Goal: Task Accomplishment & Management: Use online tool/utility

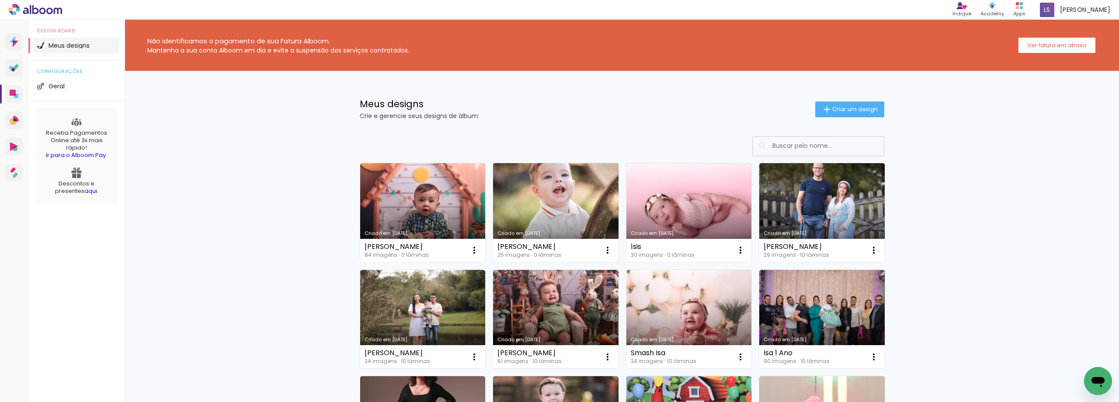
click at [548, 213] on link "Criado em 19/09/25" at bounding box center [556, 212] width 126 height 99
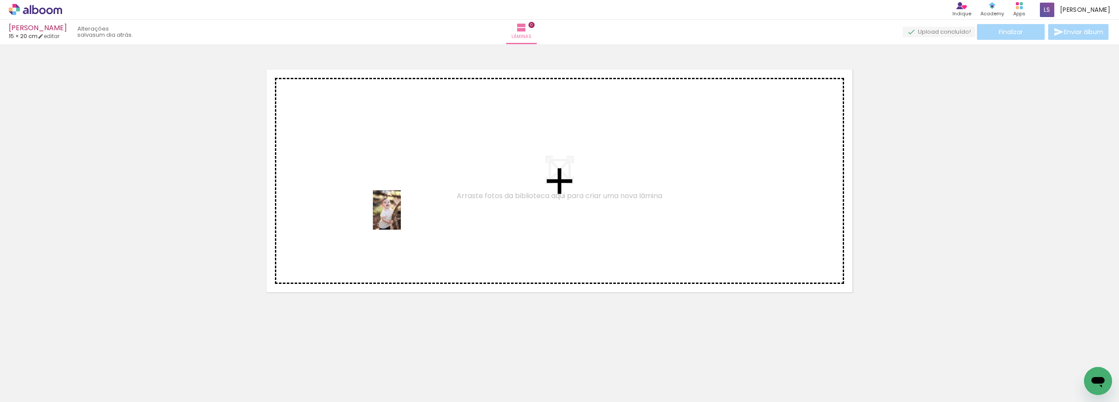
drag, startPoint x: 96, startPoint y: 373, endPoint x: 110, endPoint y: 356, distance: 22.1
click at [441, 204] on quentale-workspace at bounding box center [559, 201] width 1119 height 402
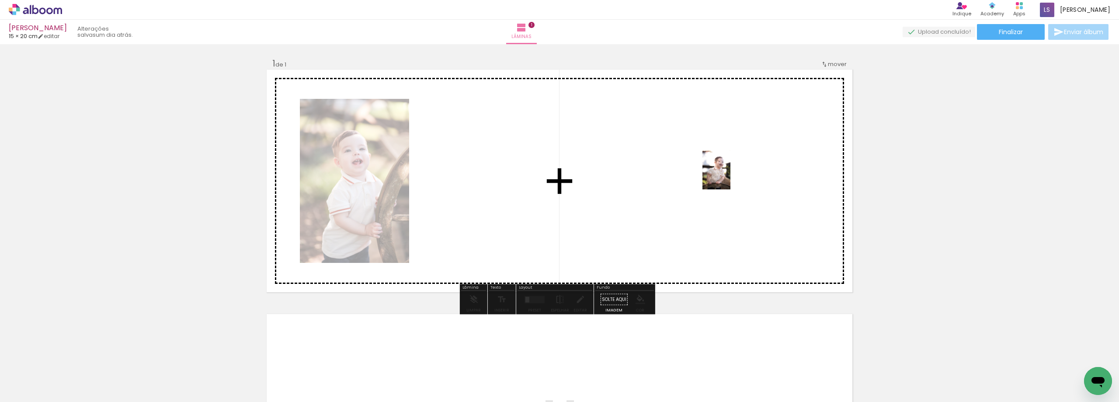
drag, startPoint x: 148, startPoint y: 375, endPoint x: 729, endPoint y: 176, distance: 613.9
click at [729, 176] on quentale-workspace at bounding box center [559, 201] width 1119 height 402
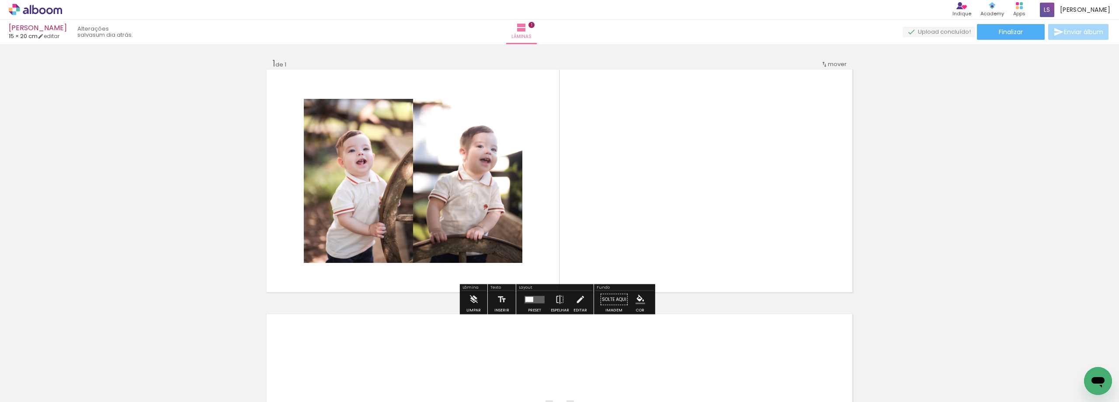
click at [530, 299] on div at bounding box center [532, 298] width 4 height 5
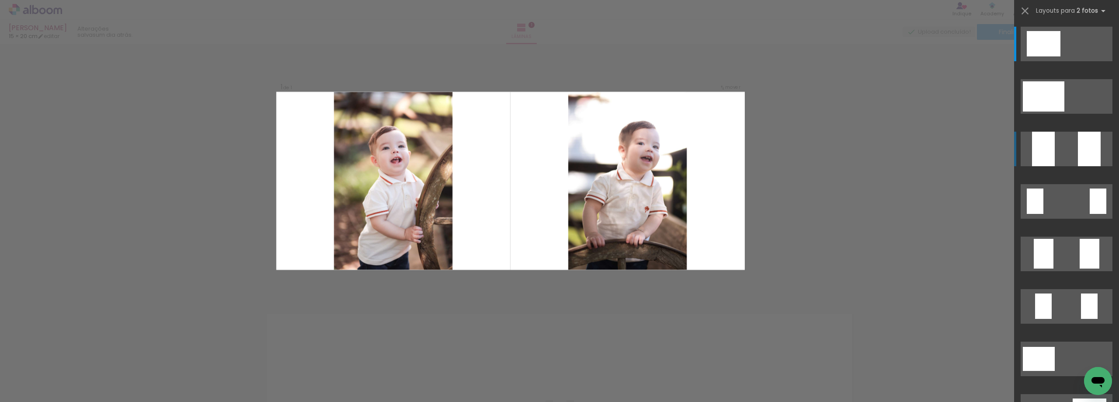
click at [1080, 158] on div at bounding box center [1089, 149] width 23 height 35
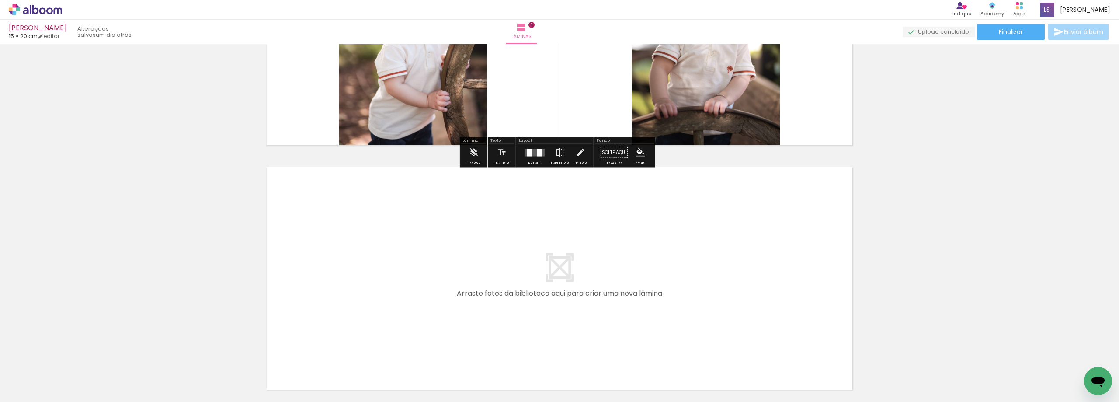
scroll to position [175, 0]
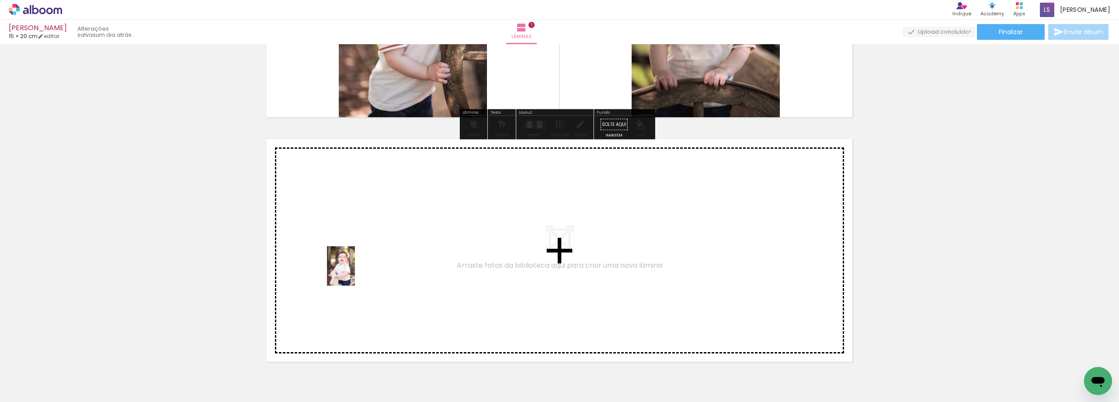
drag, startPoint x: 189, startPoint y: 384, endPoint x: 353, endPoint y: 272, distance: 198.3
click at [353, 272] on quentale-workspace at bounding box center [559, 201] width 1119 height 402
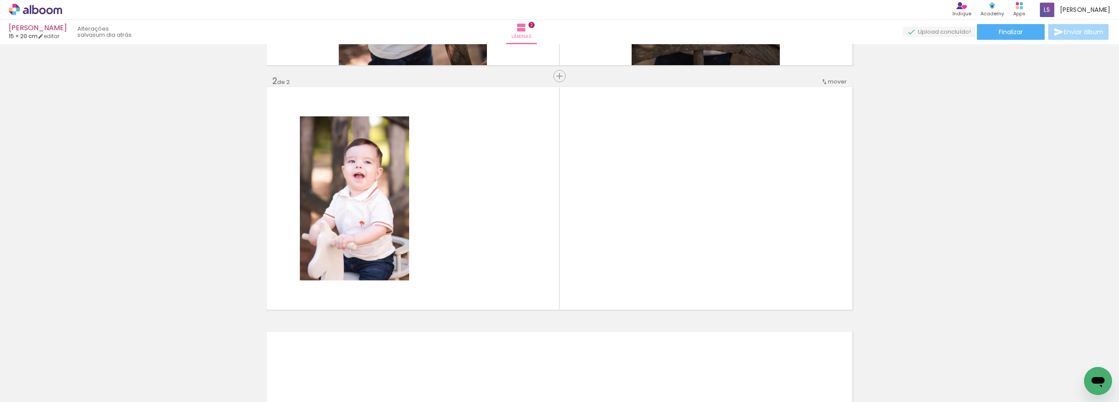
scroll to position [230, 0]
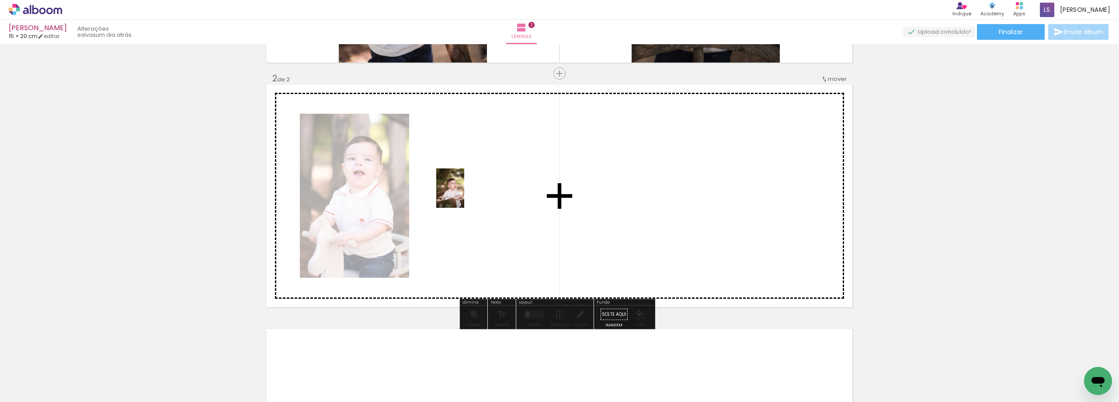
drag, startPoint x: 244, startPoint y: 375, endPoint x: 463, endPoint y: 195, distance: 283.6
click at [463, 195] on quentale-workspace at bounding box center [559, 201] width 1119 height 402
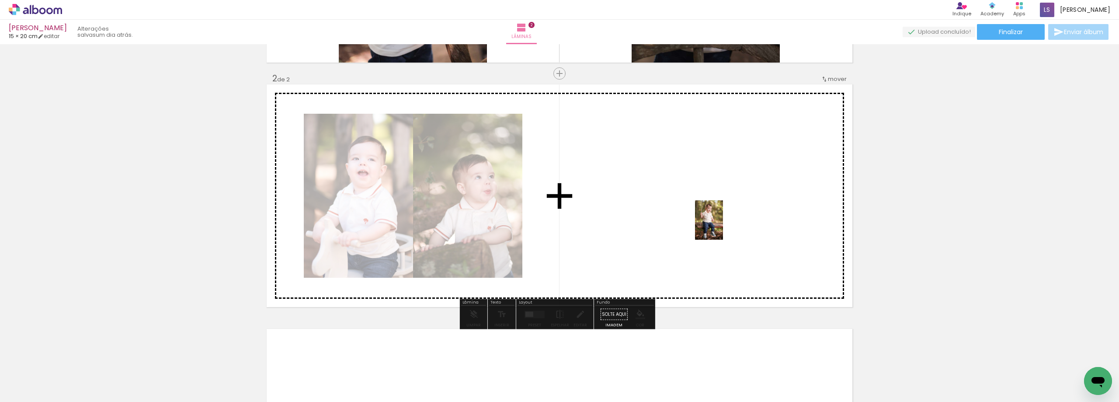
drag, startPoint x: 288, startPoint y: 384, endPoint x: 722, endPoint y: 227, distance: 461.3
click at [722, 227] on quentale-workspace at bounding box center [559, 201] width 1119 height 402
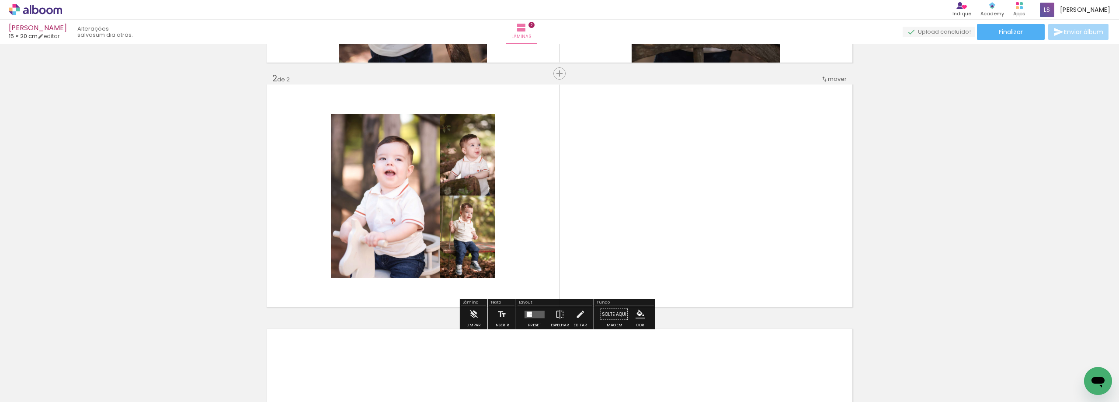
click at [532, 314] on quentale-layouter at bounding box center [535, 313] width 20 height 7
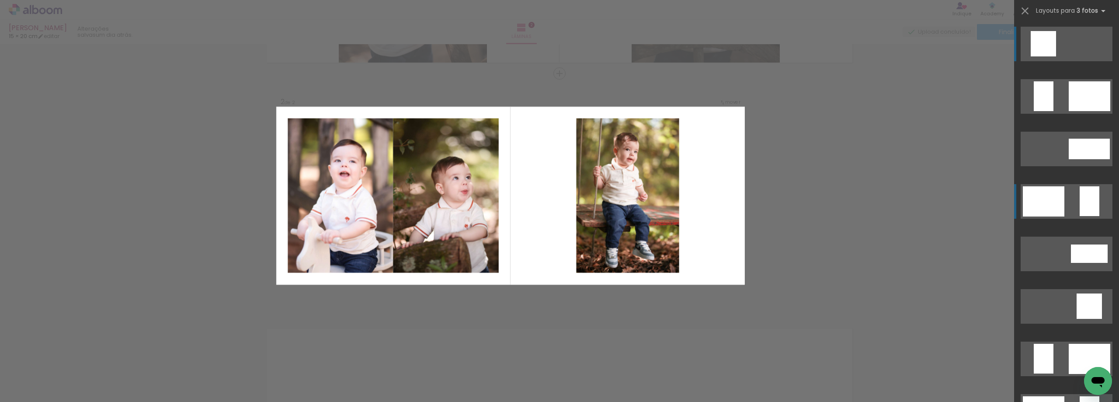
click at [1072, 192] on quentale-layouter at bounding box center [1067, 201] width 92 height 35
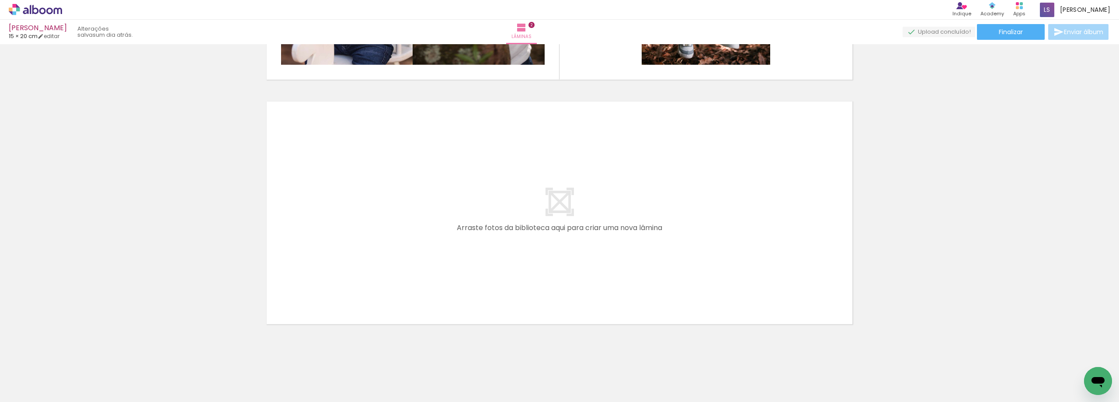
scroll to position [464, 0]
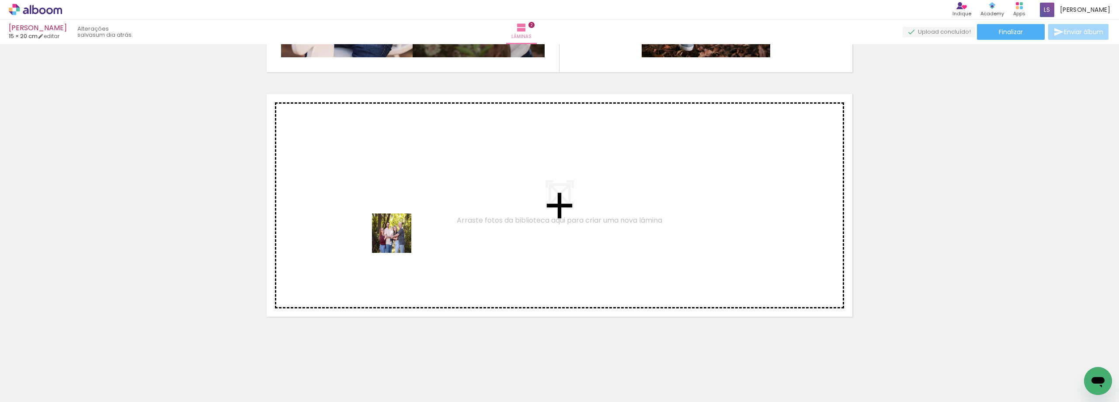
drag, startPoint x: 380, startPoint y: 372, endPoint x: 399, endPoint y: 181, distance: 191.1
click at [399, 181] on quentale-workspace at bounding box center [559, 201] width 1119 height 402
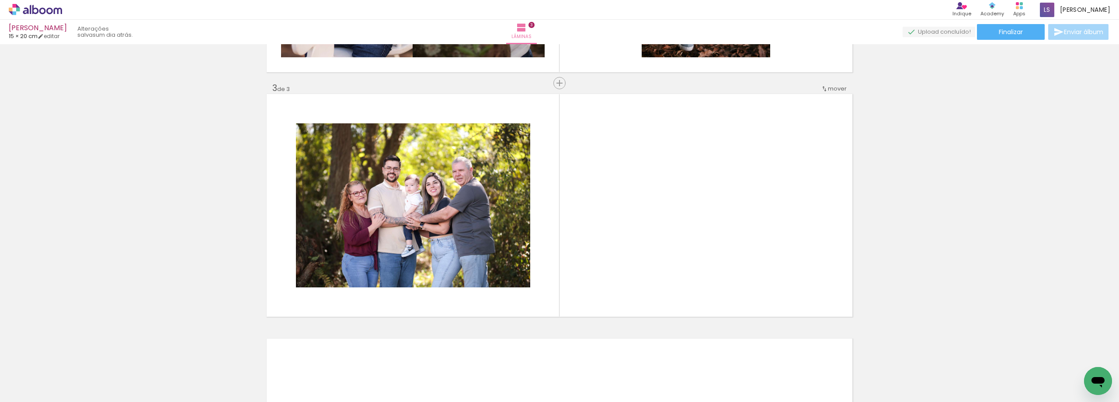
scroll to position [474, 0]
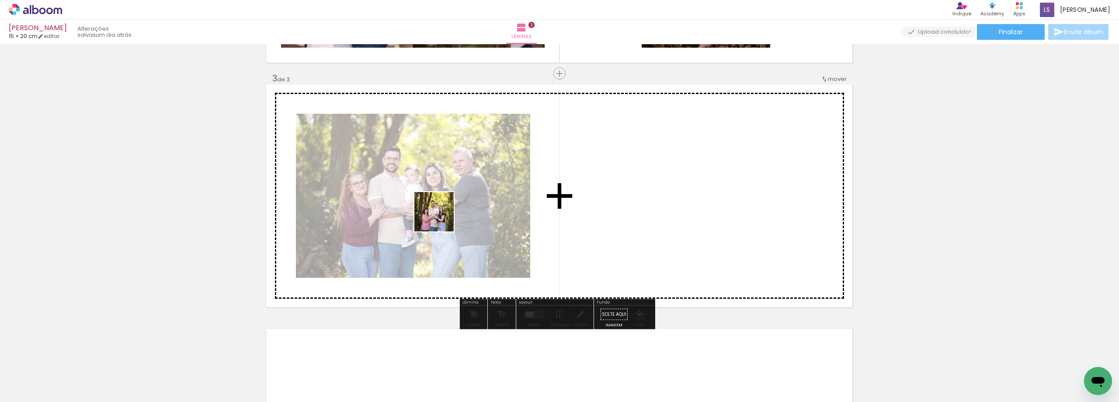
drag, startPoint x: 441, startPoint y: 373, endPoint x: 365, endPoint y: 358, distance: 78.0
click at [439, 216] on quentale-workspace at bounding box center [559, 201] width 1119 height 402
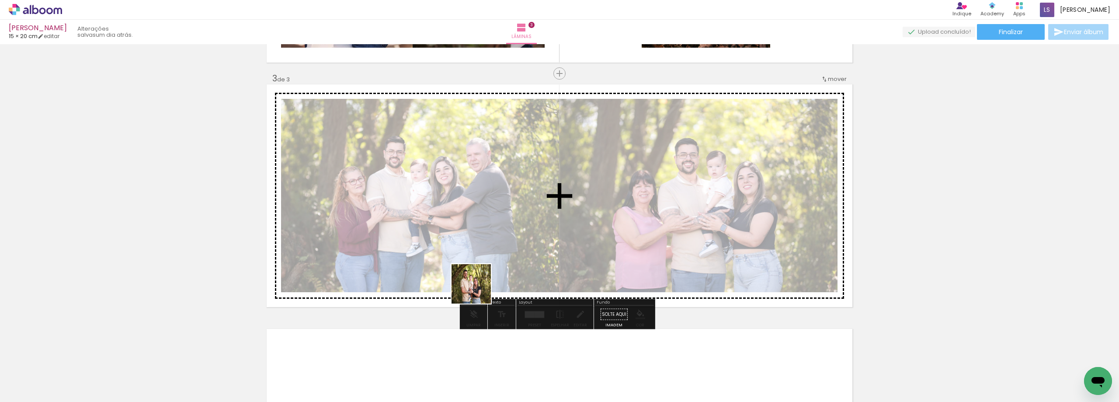
drag, startPoint x: 329, startPoint y: 383, endPoint x: 651, endPoint y: 199, distance: 370.6
click at [651, 199] on quentale-workspace at bounding box center [559, 201] width 1119 height 402
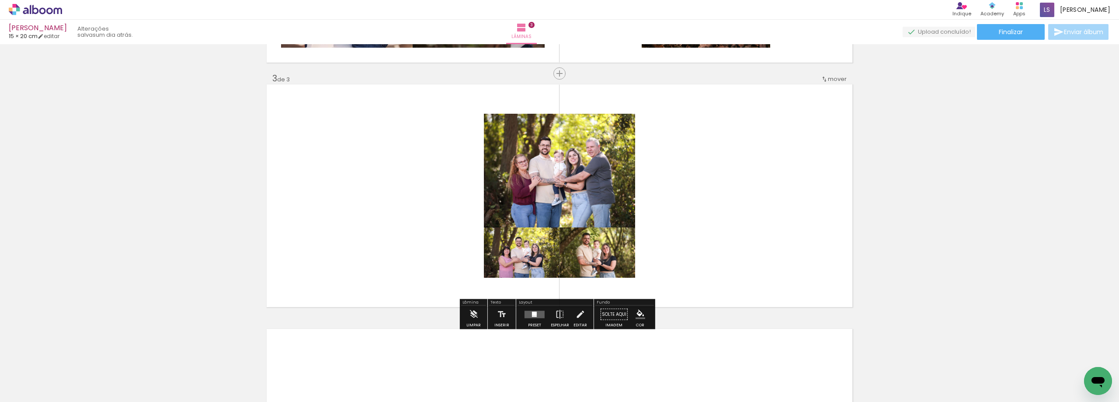
click at [527, 307] on div at bounding box center [535, 314] width 24 height 17
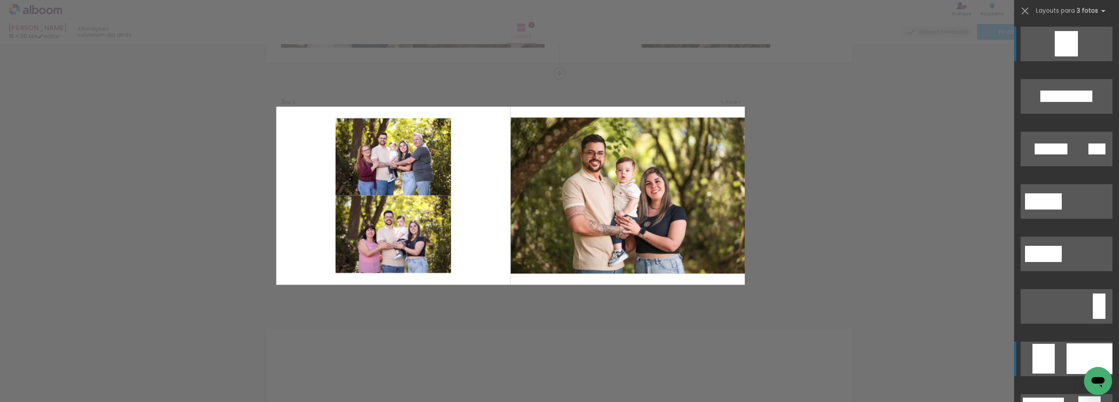
click at [1076, 352] on div at bounding box center [1090, 358] width 46 height 31
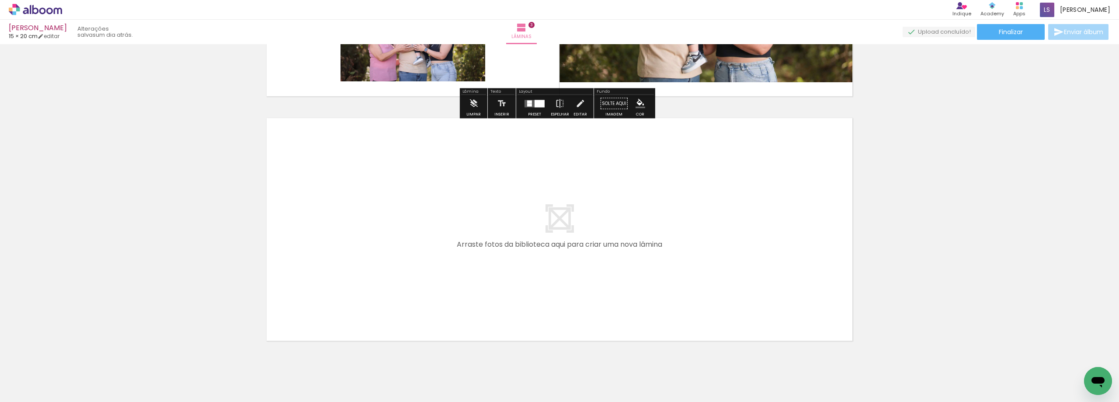
scroll to position [693, 0]
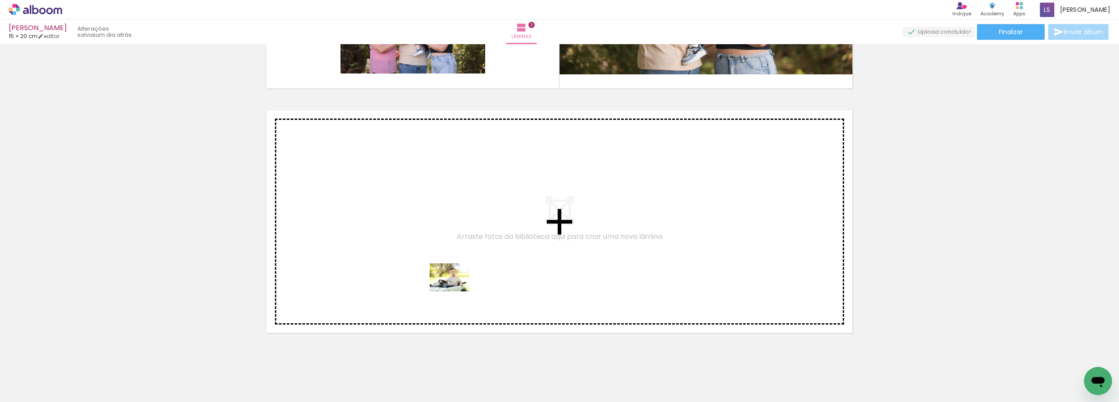
drag, startPoint x: 483, startPoint y: 380, endPoint x: 456, endPoint y: 289, distance: 94.8
click at [456, 289] on quentale-workspace at bounding box center [559, 201] width 1119 height 402
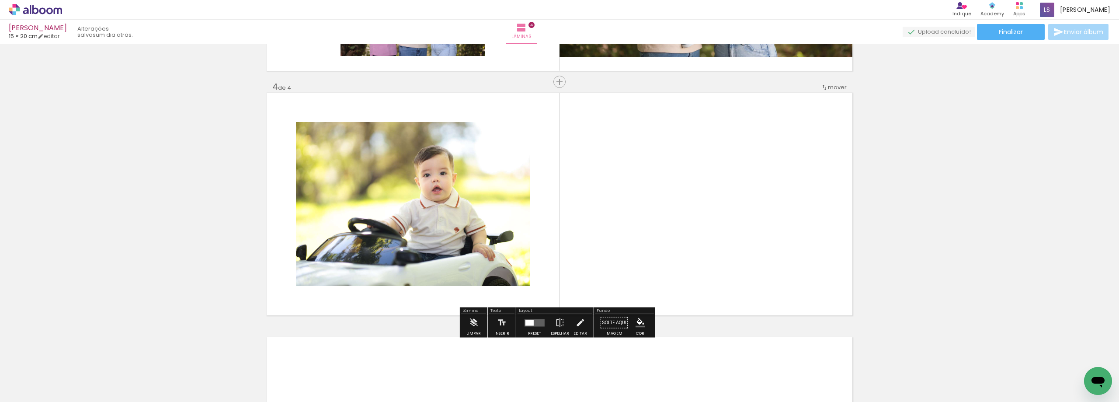
scroll to position [718, 0]
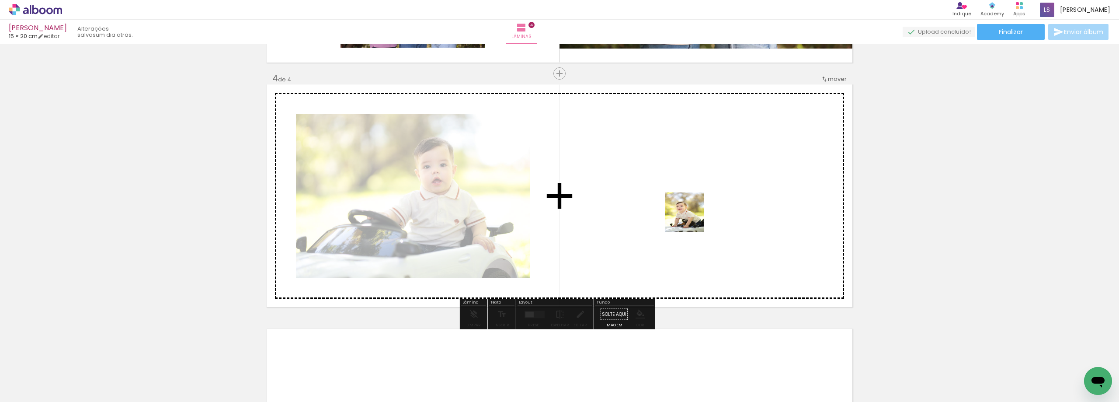
drag, startPoint x: 530, startPoint y: 385, endPoint x: 714, endPoint y: 202, distance: 259.4
click at [714, 202] on quentale-workspace at bounding box center [559, 201] width 1119 height 402
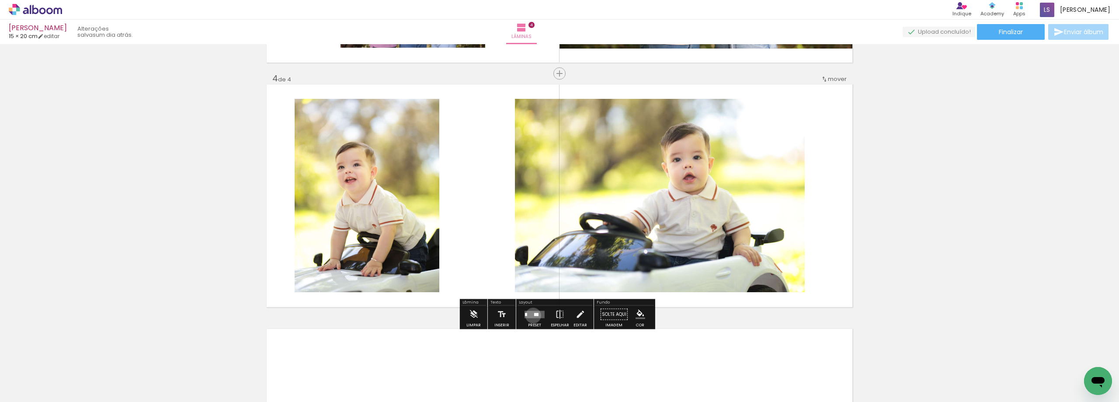
click at [531, 315] on quentale-layouter at bounding box center [535, 313] width 20 height 7
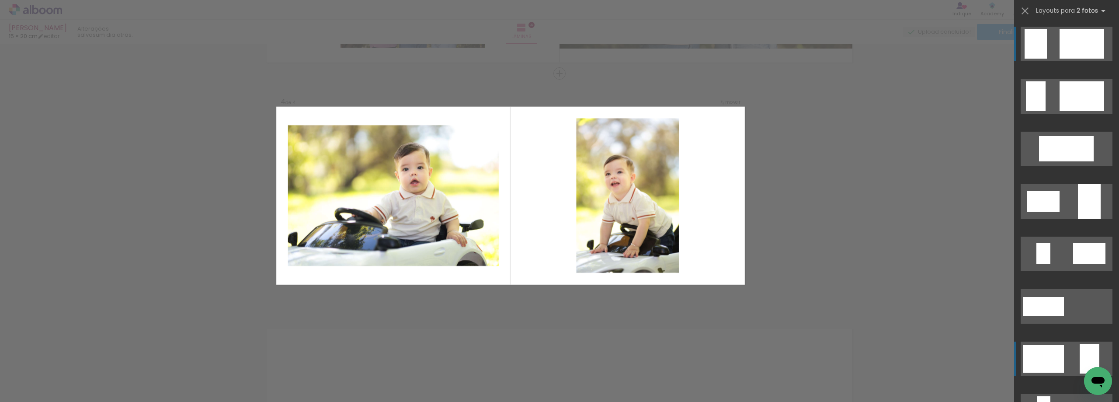
click at [1080, 348] on div at bounding box center [1090, 359] width 20 height 30
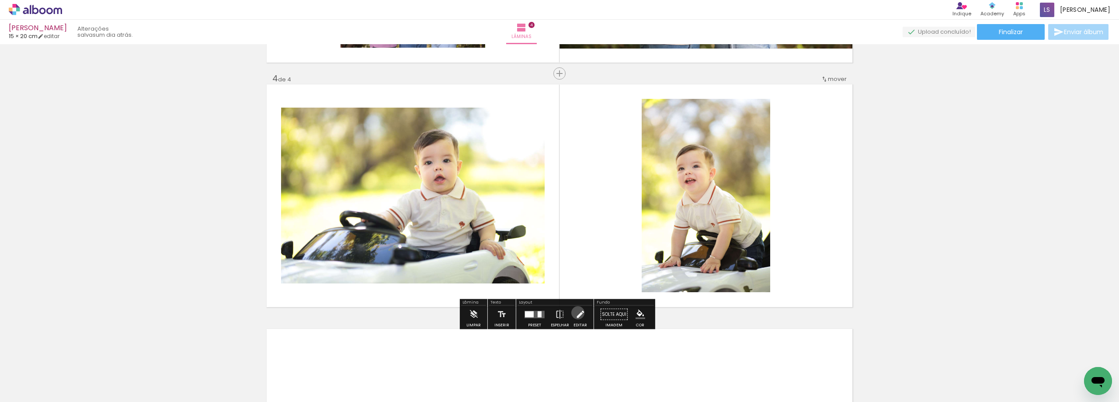
click at [576, 313] on iron-icon at bounding box center [580, 314] width 10 height 17
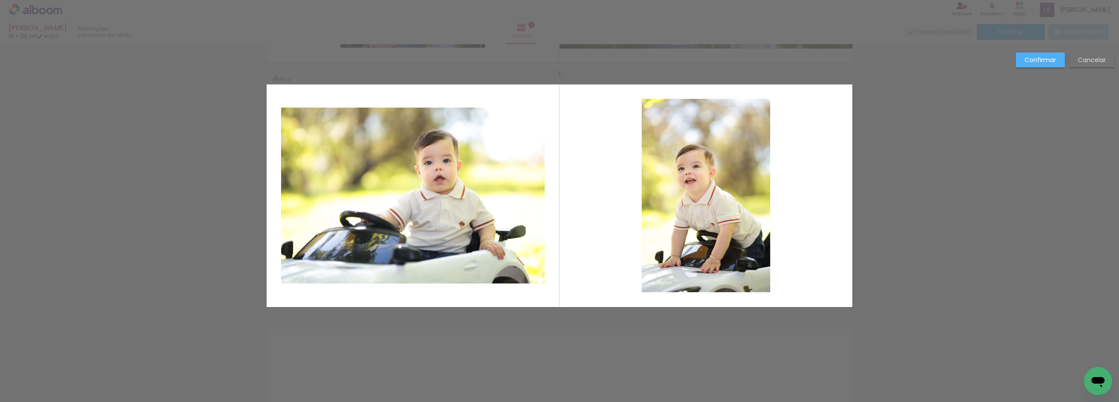
click at [406, 148] on quentale-photo at bounding box center [413, 196] width 264 height 176
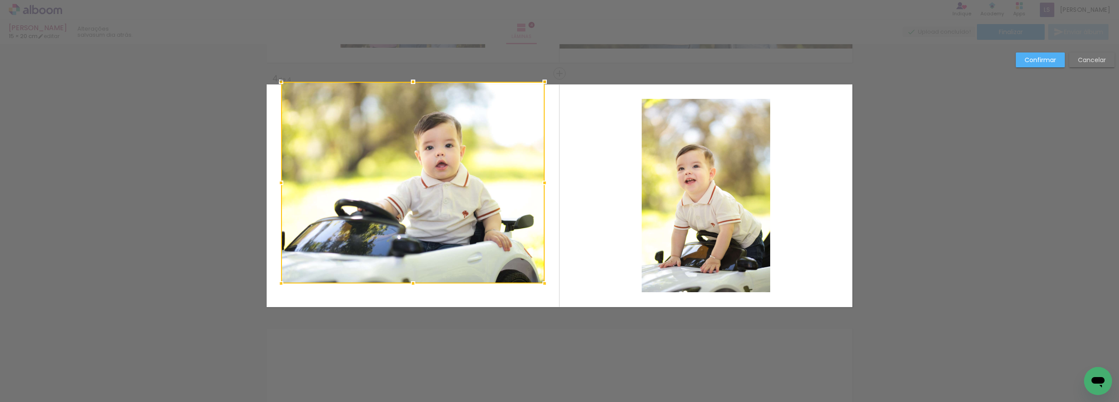
drag, startPoint x: 408, startPoint y: 110, endPoint x: 397, endPoint y: 74, distance: 37.6
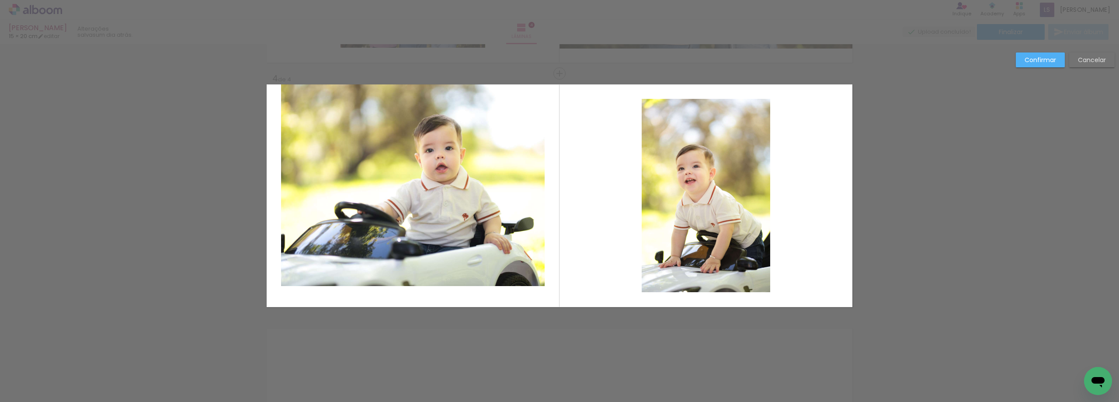
click at [398, 272] on quentale-photo at bounding box center [413, 185] width 264 height 202
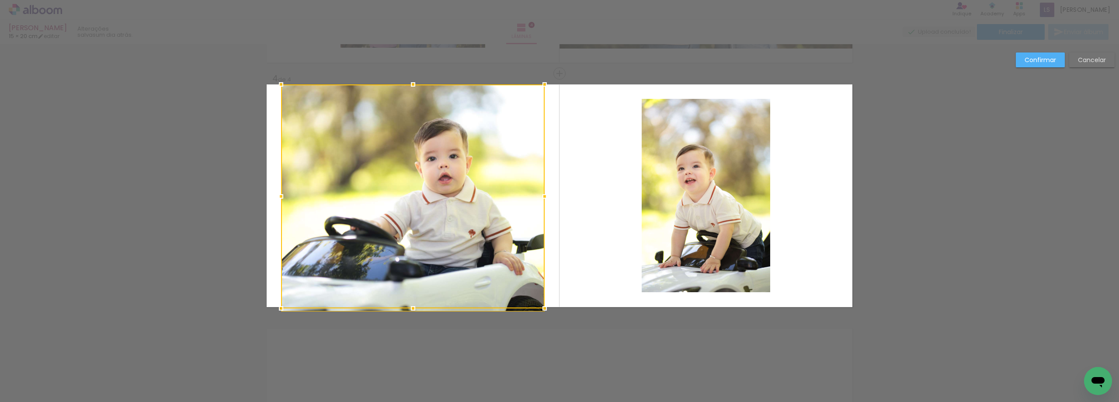
drag, startPoint x: 406, startPoint y: 286, endPoint x: 407, endPoint y: 304, distance: 18.8
click at [407, 304] on div at bounding box center [413, 308] width 17 height 17
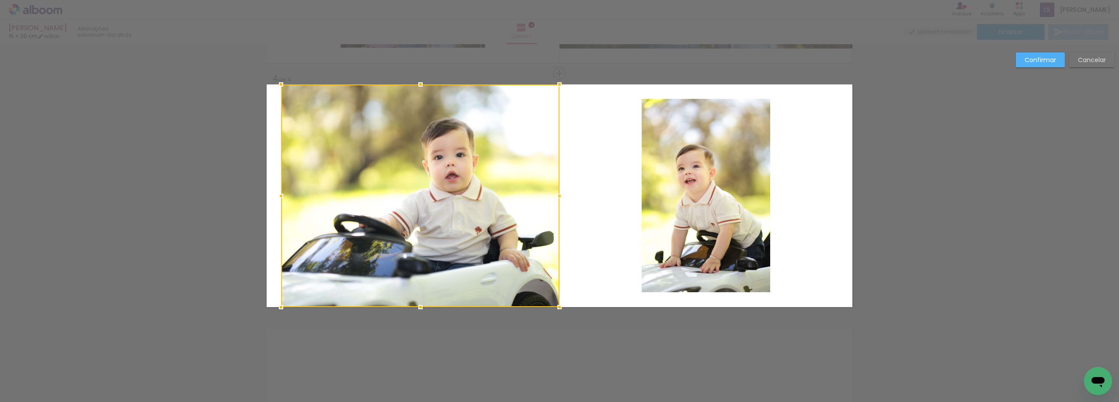
drag, startPoint x: 538, startPoint y: 199, endPoint x: 553, endPoint y: 202, distance: 15.3
click at [553, 202] on div at bounding box center [559, 195] width 17 height 17
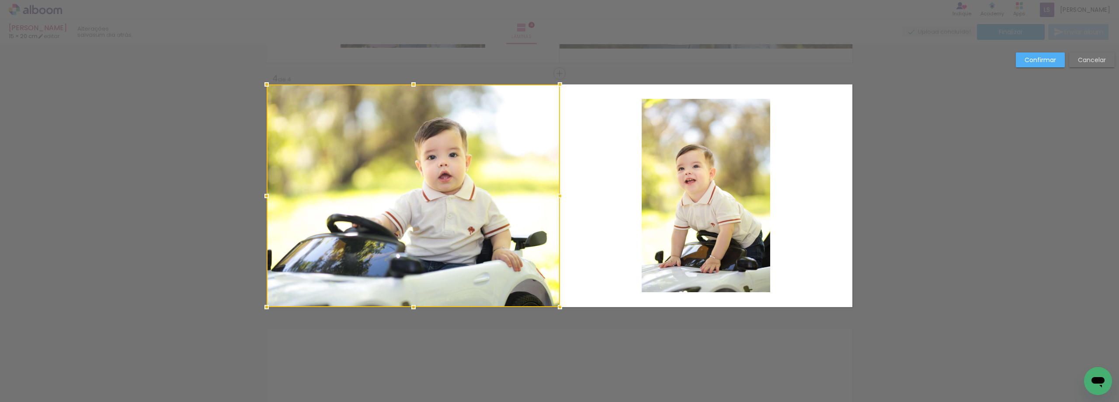
drag, startPoint x: 278, startPoint y: 193, endPoint x: 244, endPoint y: 198, distance: 34.0
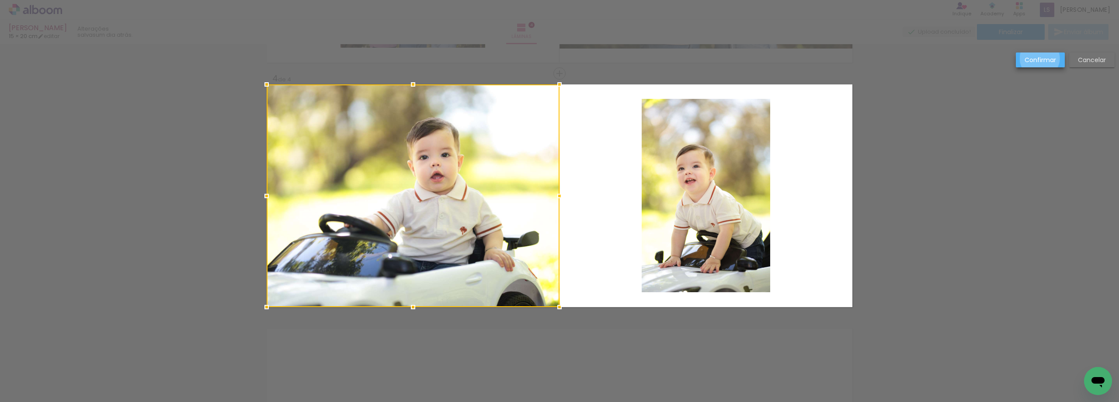
click at [0, 0] on slot "Confirmar" at bounding box center [0, 0] width 0 height 0
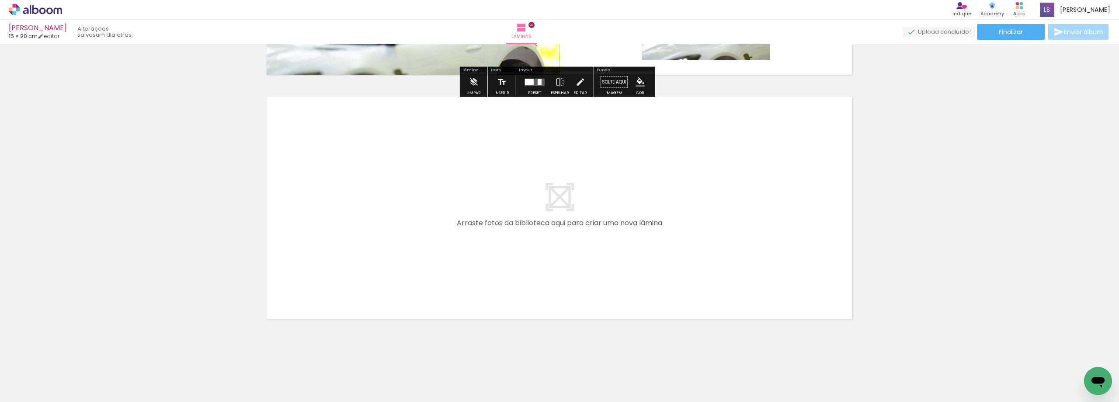
scroll to position [953, 0]
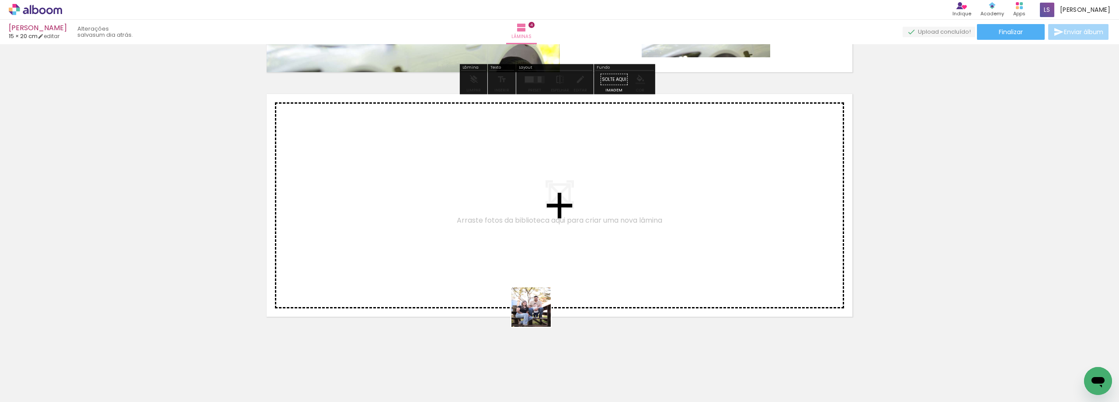
drag, startPoint x: 573, startPoint y: 380, endPoint x: 552, endPoint y: 324, distance: 59.4
click at [482, 268] on quentale-workspace at bounding box center [559, 201] width 1119 height 402
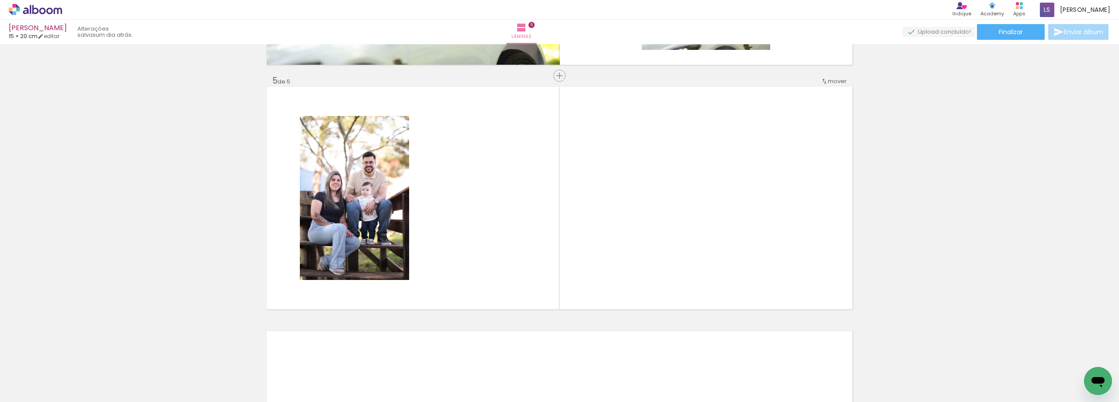
scroll to position [963, 0]
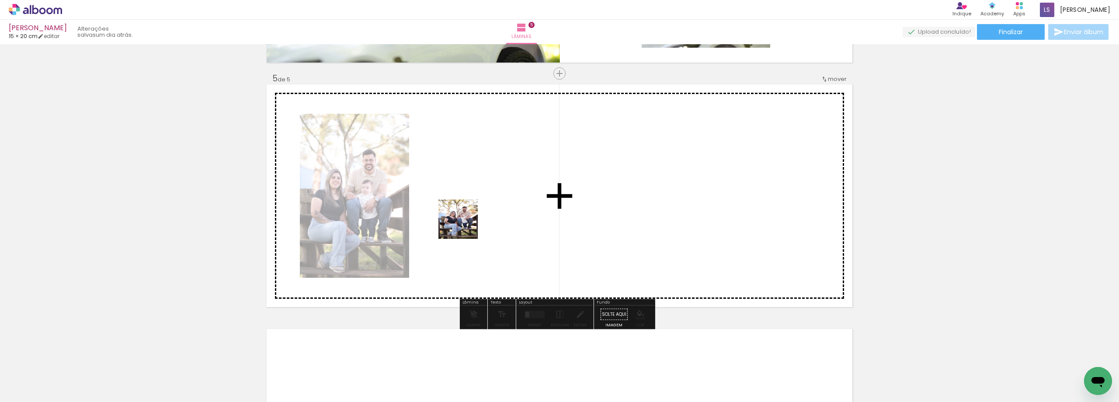
drag, startPoint x: 630, startPoint y: 375, endPoint x: 451, endPoint y: 219, distance: 237.7
click at [451, 219] on quentale-workspace at bounding box center [559, 201] width 1119 height 402
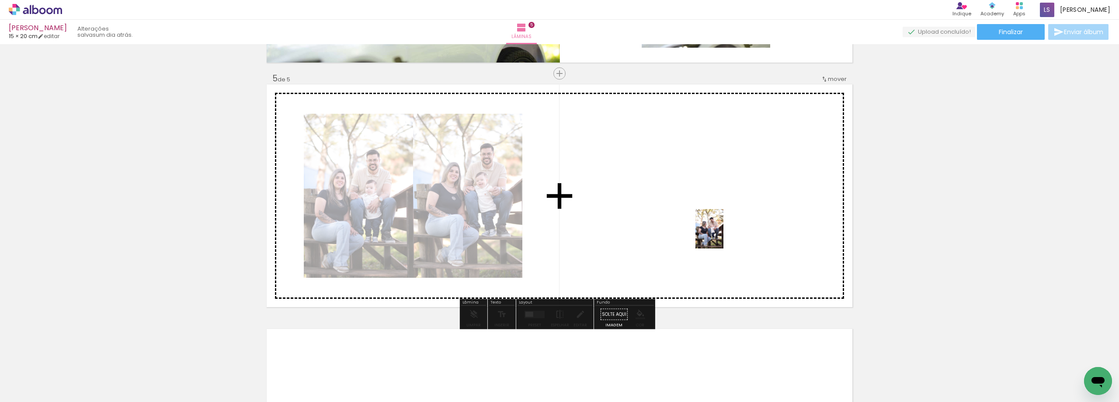
drag, startPoint x: 682, startPoint y: 384, endPoint x: 722, endPoint y: 235, distance: 154.3
click at [722, 235] on quentale-workspace at bounding box center [559, 201] width 1119 height 402
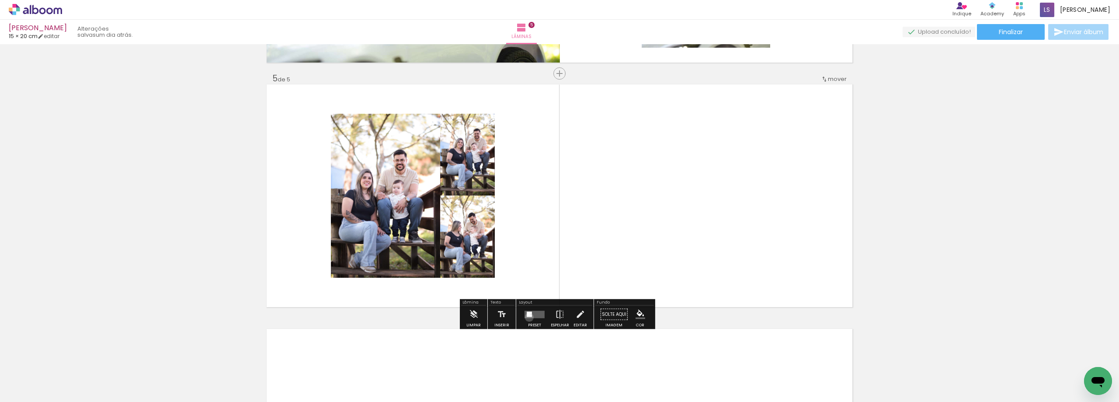
click at [528, 317] on quentale-layouter at bounding box center [535, 313] width 20 height 7
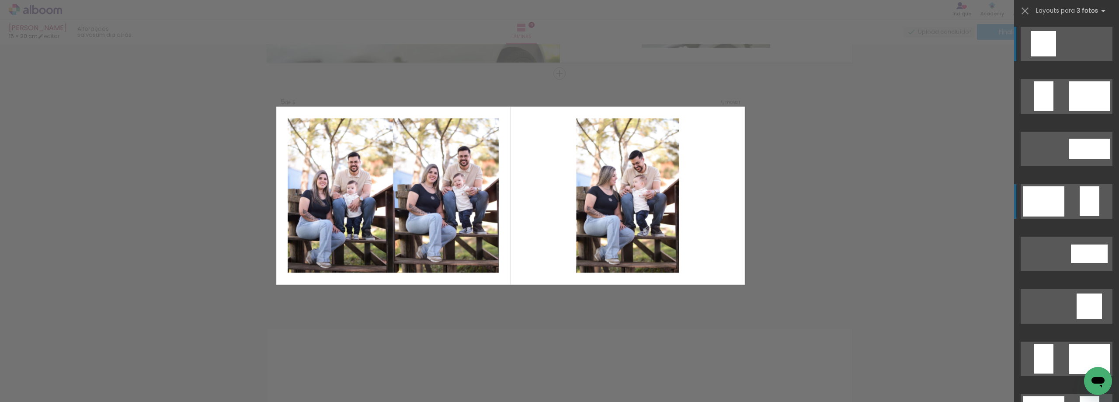
click at [1086, 212] on div at bounding box center [1090, 201] width 20 height 30
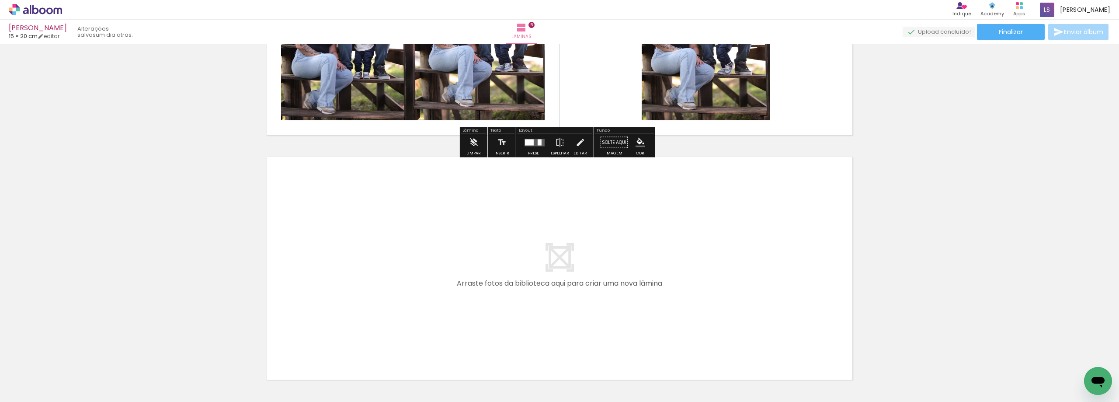
scroll to position [1138, 0]
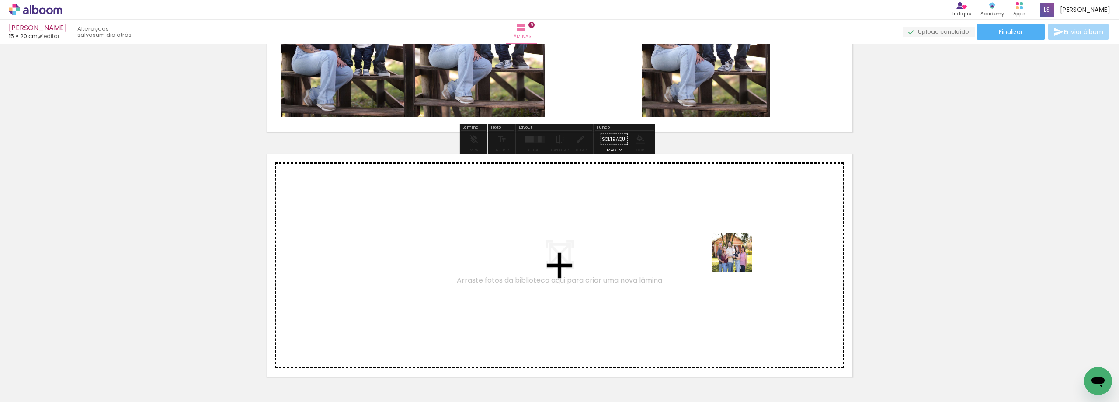
drag, startPoint x: 736, startPoint y: 374, endPoint x: 739, endPoint y: 259, distance: 115.0
click at [739, 259] on quentale-workspace at bounding box center [559, 201] width 1119 height 402
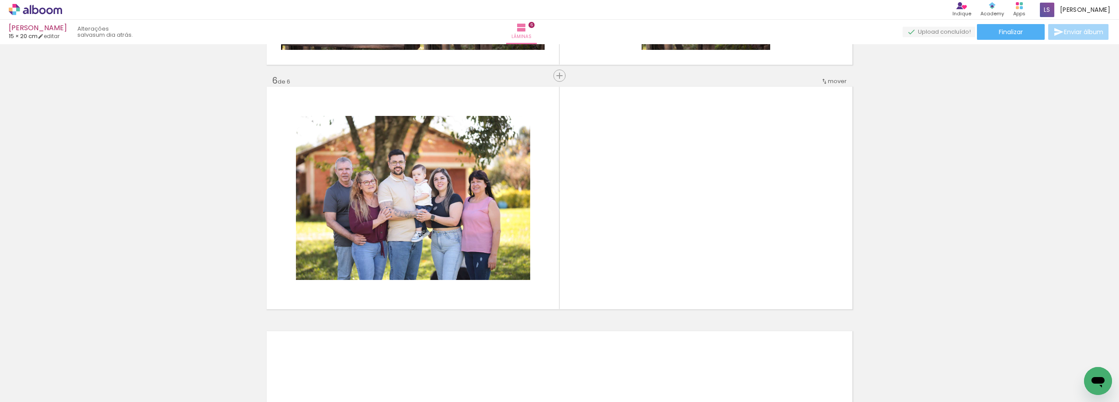
scroll to position [1207, 0]
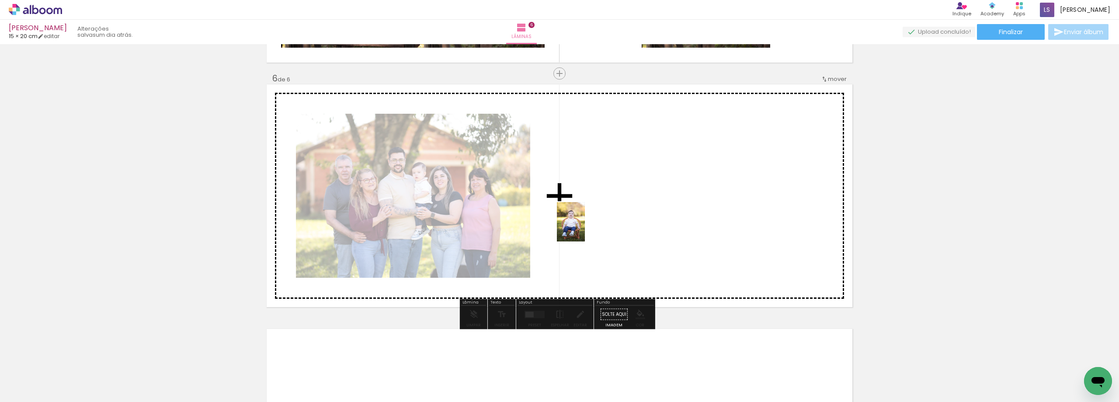
drag, startPoint x: 781, startPoint y: 383, endPoint x: 583, endPoint y: 228, distance: 251.1
click at [583, 228] on quentale-workspace at bounding box center [559, 201] width 1119 height 402
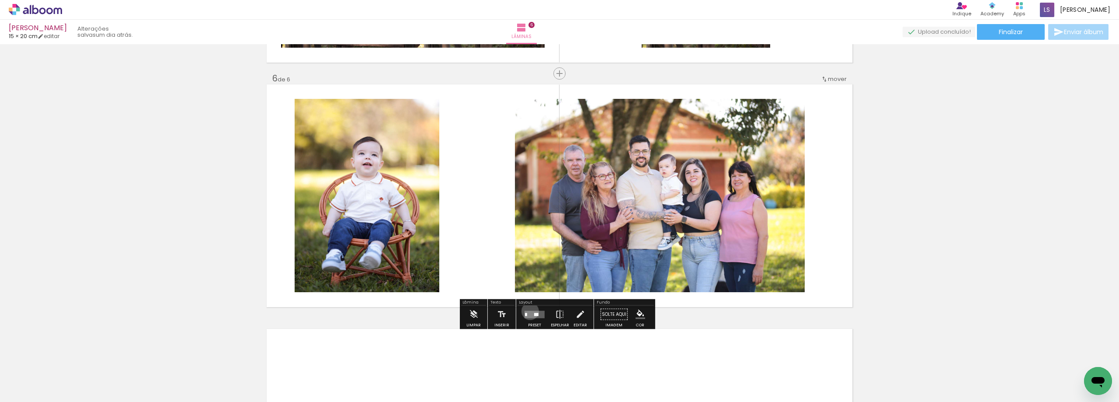
click at [528, 311] on quentale-layouter at bounding box center [535, 313] width 20 height 7
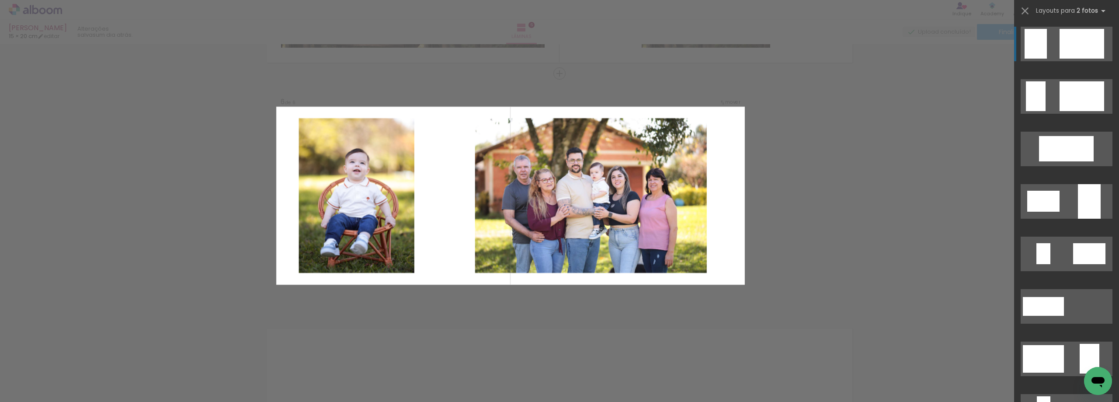
click at [1082, 40] on div at bounding box center [1082, 44] width 45 height 30
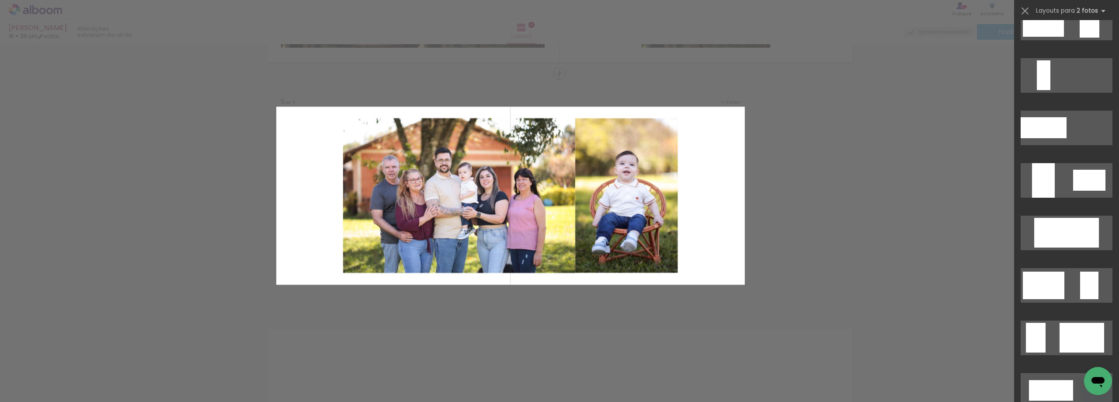
scroll to position [394, 0]
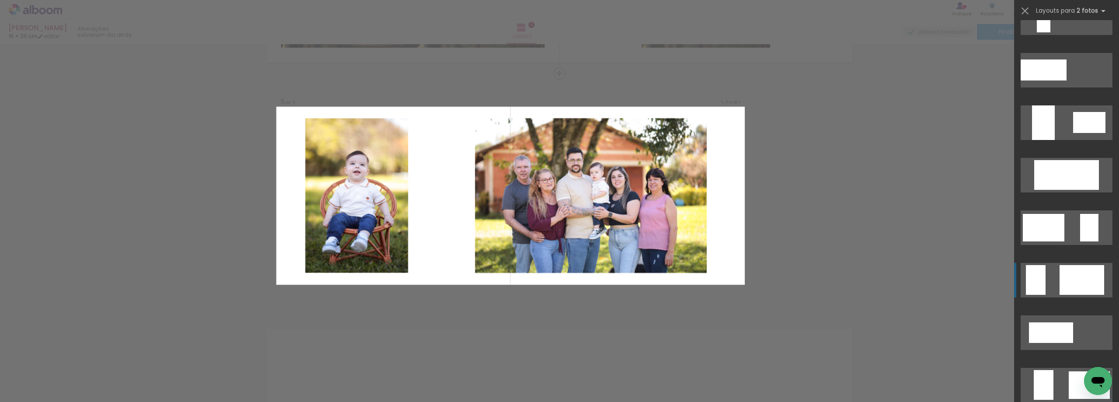
click at [1065, 282] on div at bounding box center [1082, 280] width 45 height 30
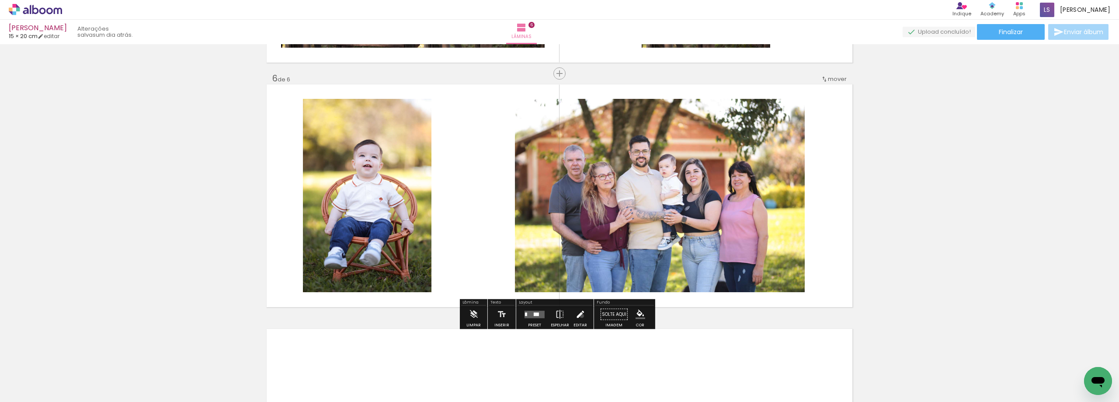
click at [580, 316] on iron-icon at bounding box center [580, 314] width 10 height 17
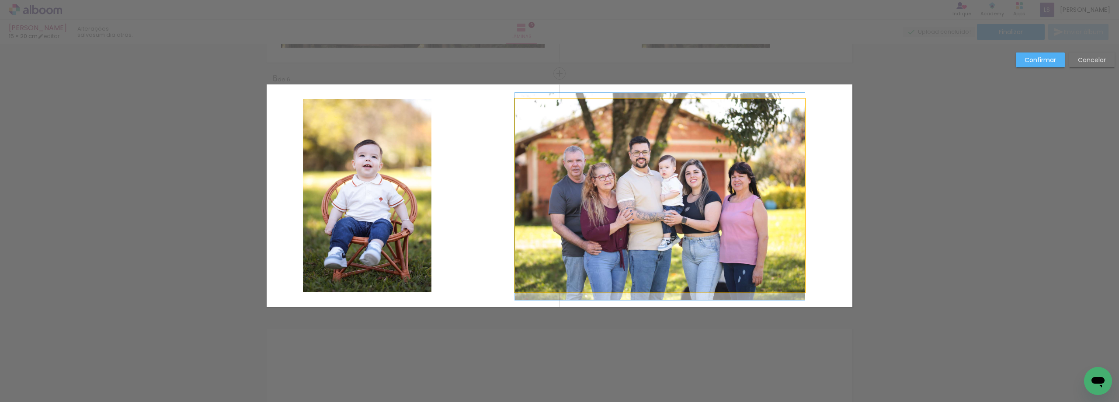
drag, startPoint x: 631, startPoint y: 198, endPoint x: 714, endPoint y: 199, distance: 83.5
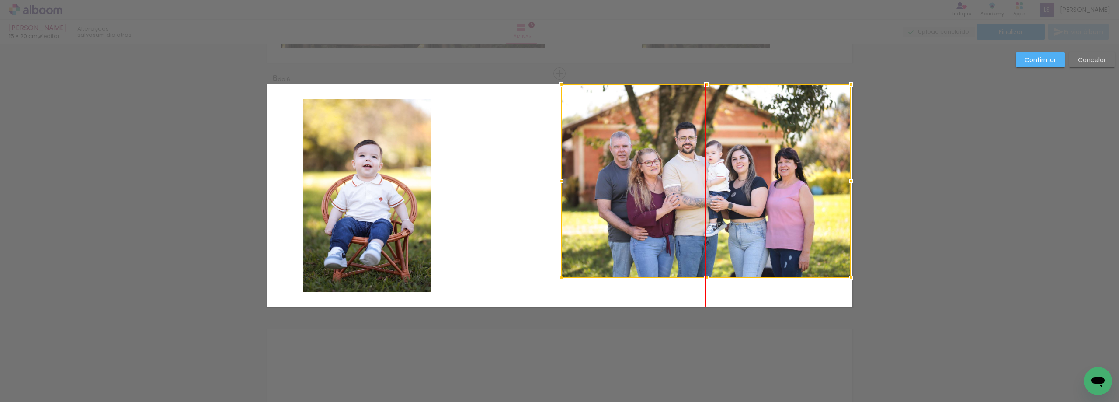
drag, startPoint x: 678, startPoint y: 209, endPoint x: 718, endPoint y: 186, distance: 46.1
click at [718, 186] on div at bounding box center [706, 180] width 290 height 193
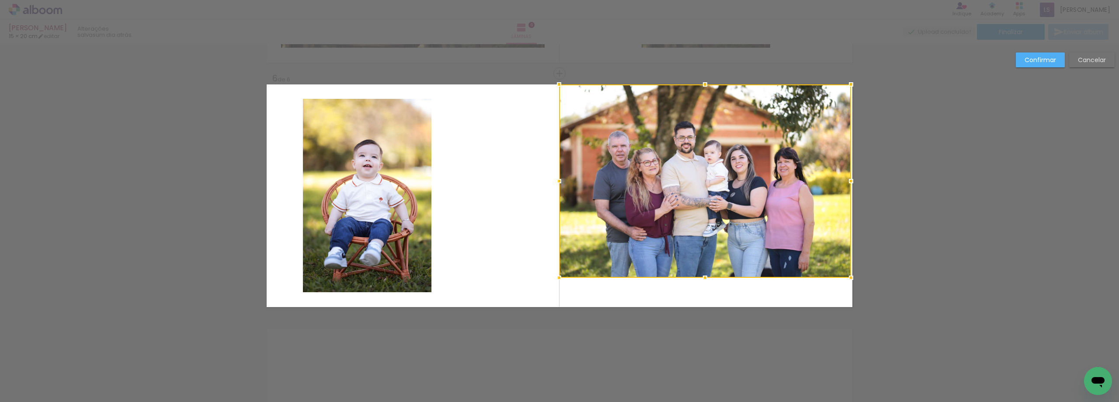
drag, startPoint x: 556, startPoint y: 181, endPoint x: 561, endPoint y: 182, distance: 4.6
click at [561, 182] on div at bounding box center [559, 180] width 17 height 17
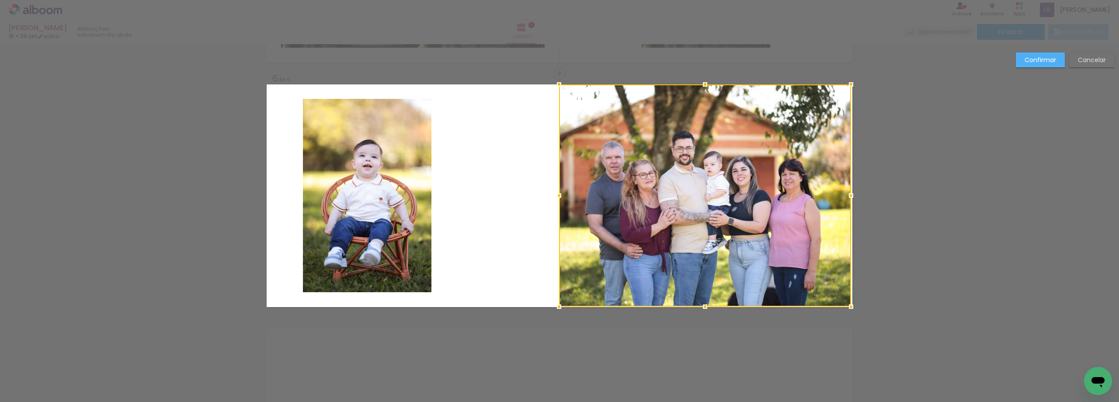
drag, startPoint x: 704, startPoint y: 278, endPoint x: 715, endPoint y: 315, distance: 38.3
click at [837, 206] on quentale-photo at bounding box center [705, 195] width 292 height 222
drag, startPoint x: 849, startPoint y: 196, endPoint x: 863, endPoint y: 195, distance: 14.5
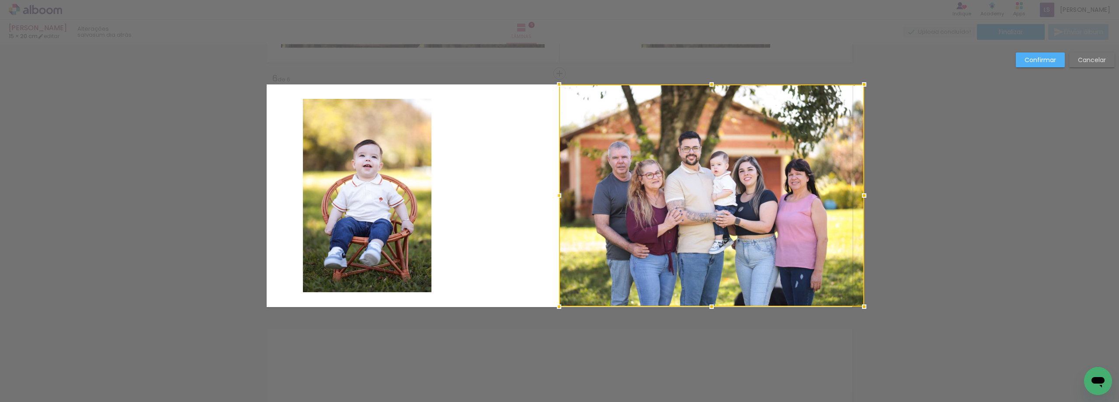
drag, startPoint x: 851, startPoint y: 195, endPoint x: 864, endPoint y: 193, distance: 13.7
click at [864, 193] on div at bounding box center [864, 195] width 17 height 17
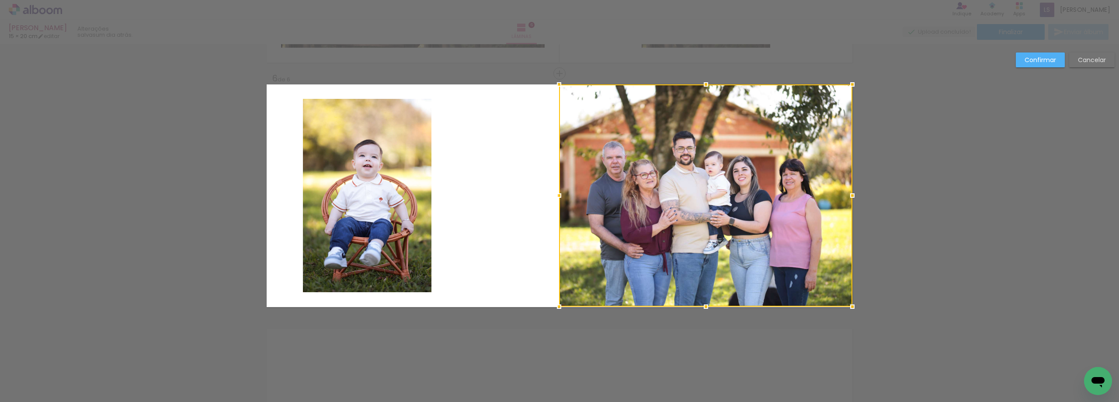
click at [535, 215] on quentale-layouter at bounding box center [560, 195] width 586 height 223
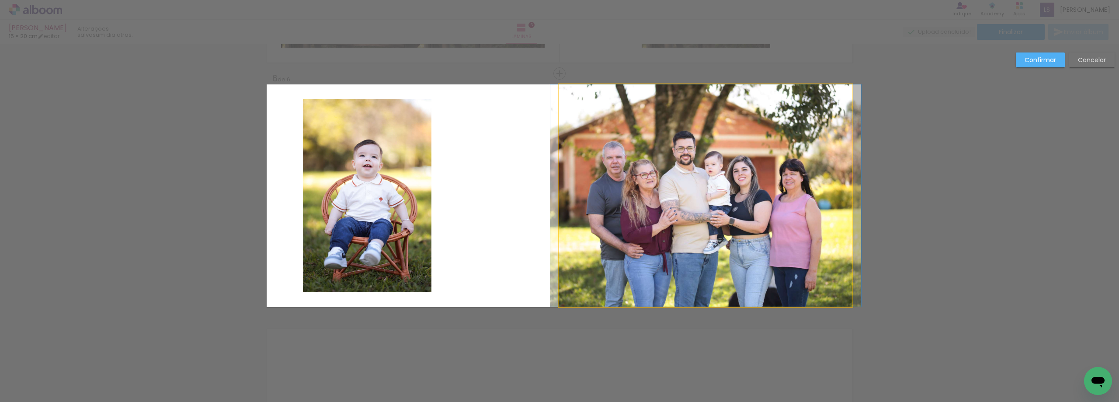
click at [697, 209] on quentale-photo at bounding box center [705, 195] width 293 height 222
click at [697, 209] on div at bounding box center [705, 195] width 293 height 222
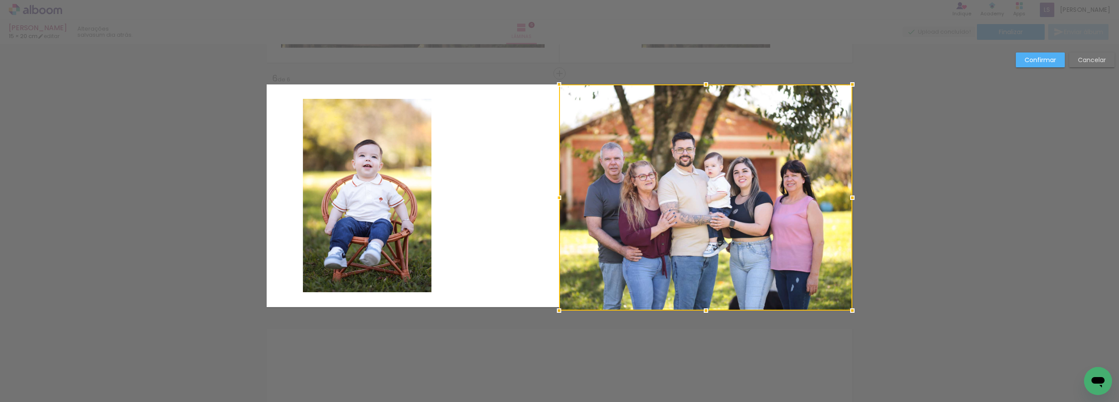
drag, startPoint x: 700, startPoint y: 303, endPoint x: 700, endPoint y: 308, distance: 4.8
click at [700, 308] on div at bounding box center [705, 310] width 17 height 17
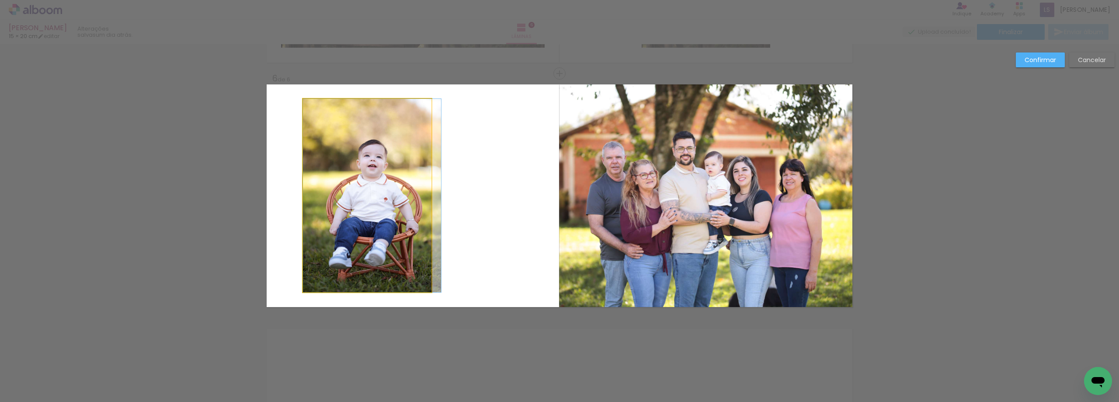
drag, startPoint x: 381, startPoint y: 198, endPoint x: 356, endPoint y: 189, distance: 27.2
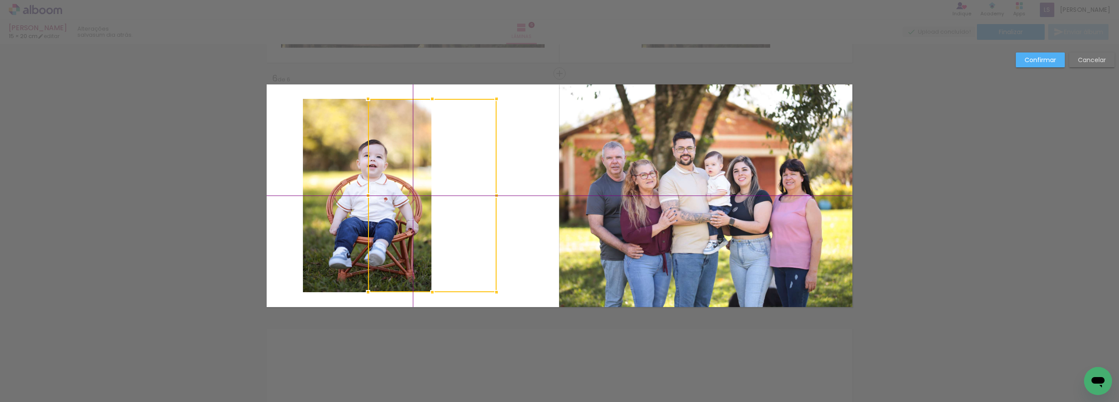
drag, startPoint x: 371, startPoint y: 199, endPoint x: 410, endPoint y: 204, distance: 39.2
click at [410, 204] on div at bounding box center [432, 195] width 129 height 193
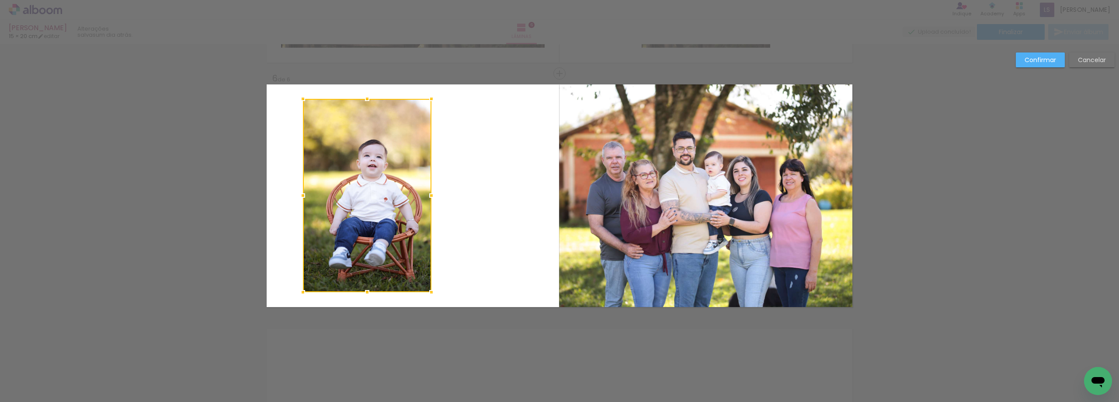
click at [373, 195] on div at bounding box center [367, 195] width 129 height 193
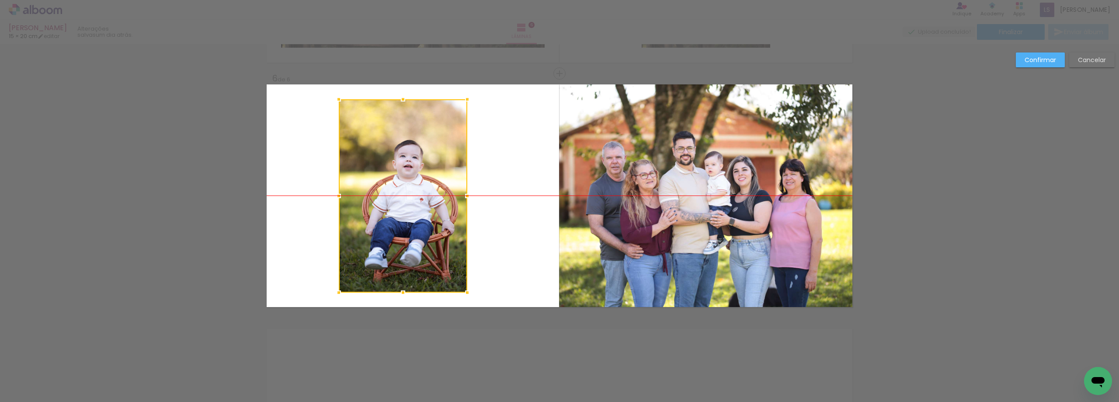
drag, startPoint x: 371, startPoint y: 195, endPoint x: 407, endPoint y: 198, distance: 36.0
click at [407, 198] on div at bounding box center [403, 195] width 129 height 193
click at [0, 0] on slot "Confirmar" at bounding box center [0, 0] width 0 height 0
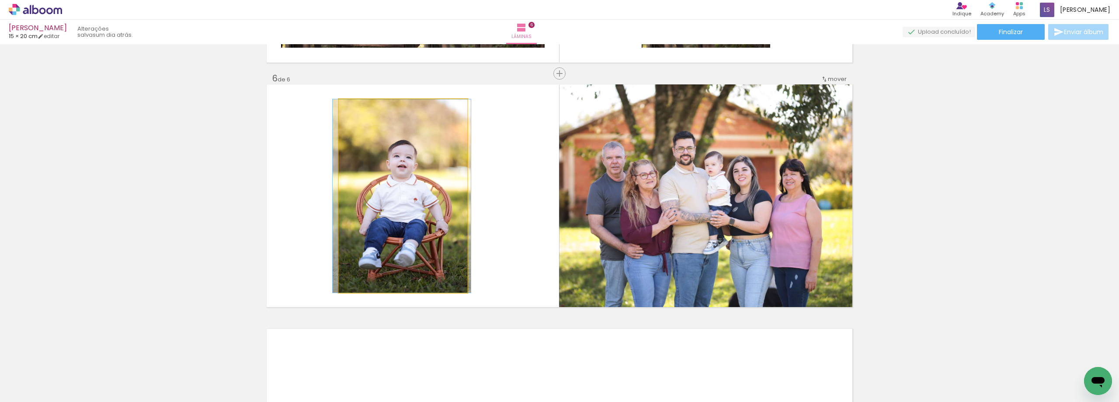
drag, startPoint x: 399, startPoint y: 213, endPoint x: 393, endPoint y: 212, distance: 6.3
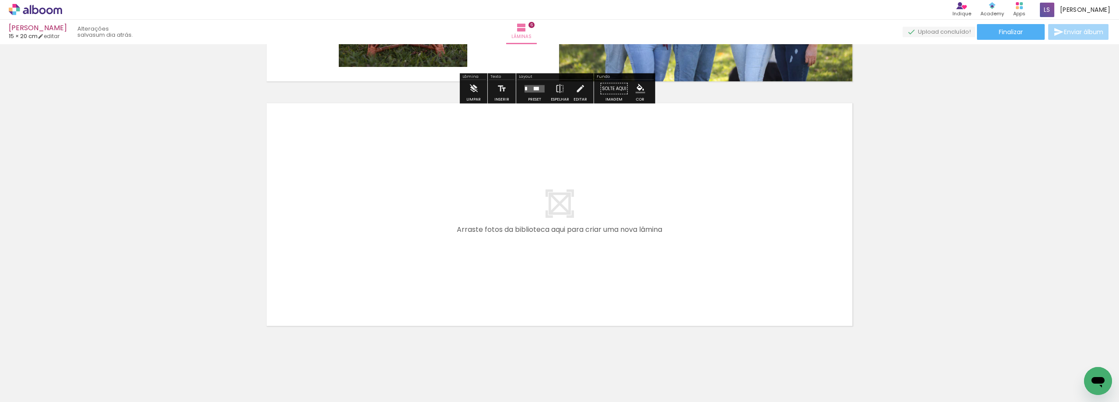
scroll to position [1442, 0]
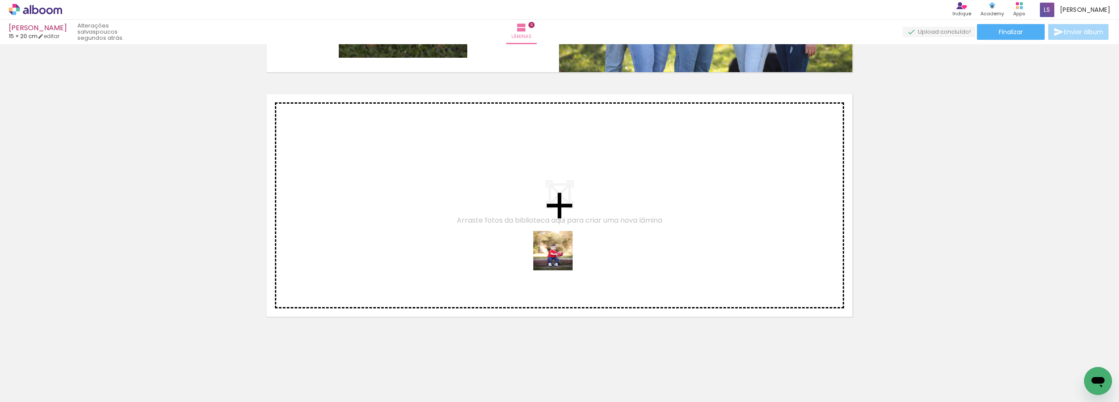
drag, startPoint x: 826, startPoint y: 380, endPoint x: 467, endPoint y: 211, distance: 396.3
click at [467, 211] on quentale-workspace at bounding box center [559, 201] width 1119 height 402
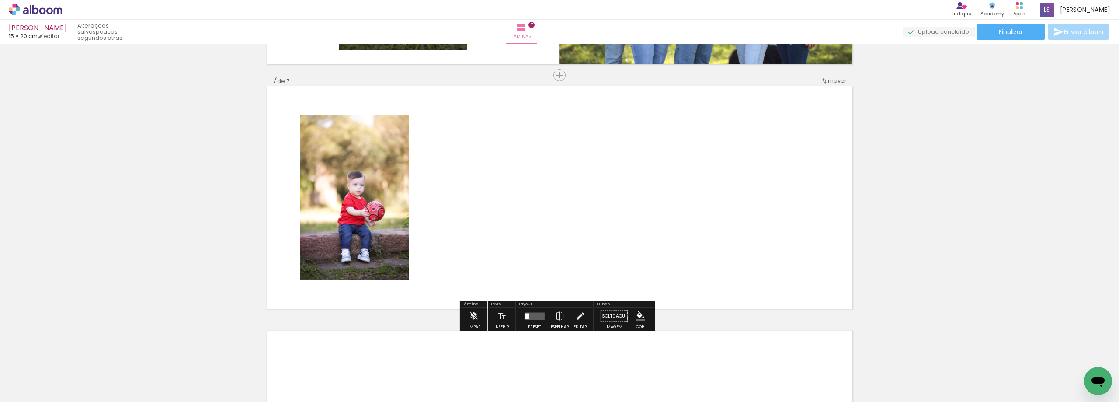
scroll to position [1452, 0]
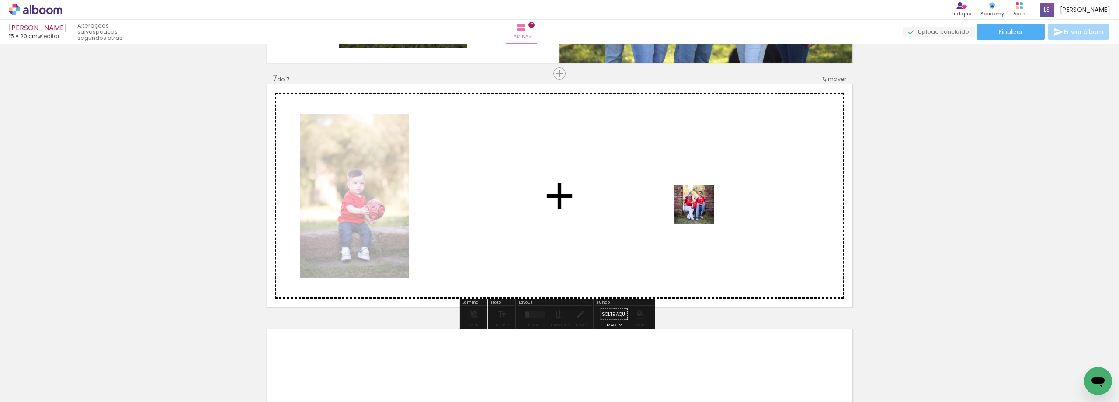
drag, startPoint x: 884, startPoint y: 376, endPoint x: 692, endPoint y: 205, distance: 257.1
click at [692, 205] on quentale-workspace at bounding box center [559, 201] width 1119 height 402
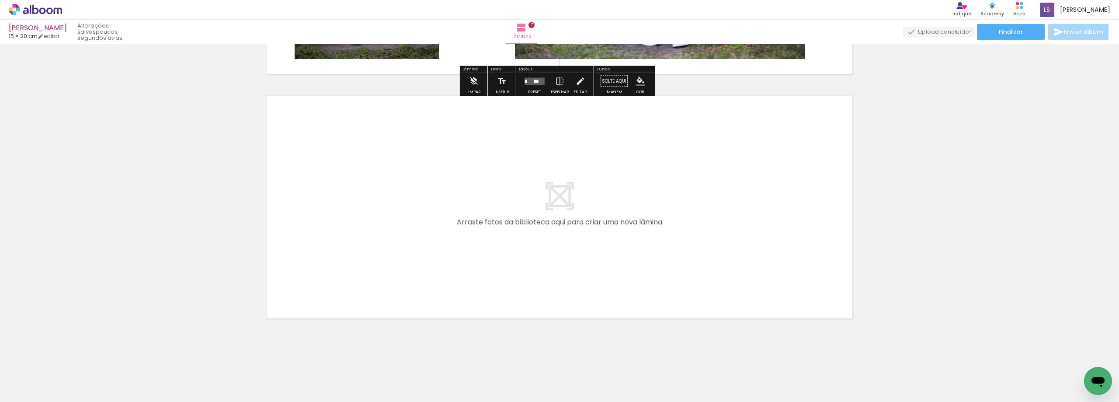
scroll to position [1687, 0]
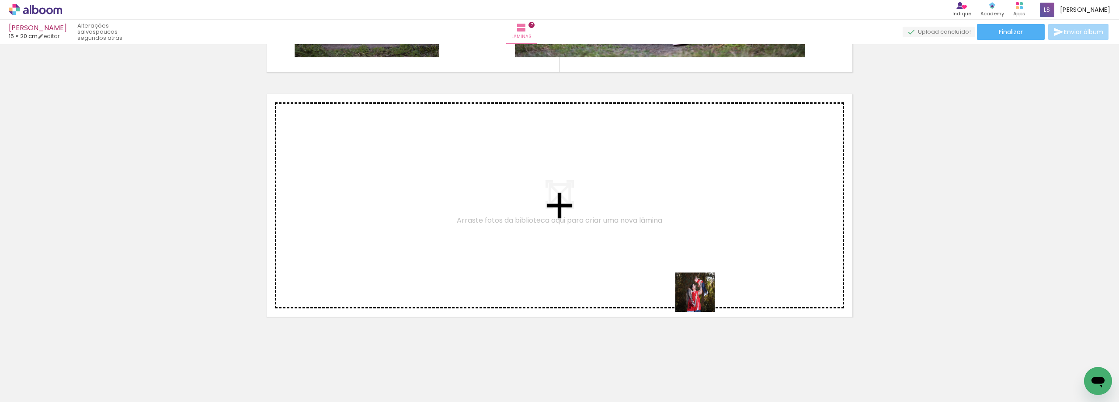
drag, startPoint x: 920, startPoint y: 378, endPoint x: 914, endPoint y: 335, distance: 43.8
click at [560, 227] on quentale-workspace at bounding box center [559, 201] width 1119 height 402
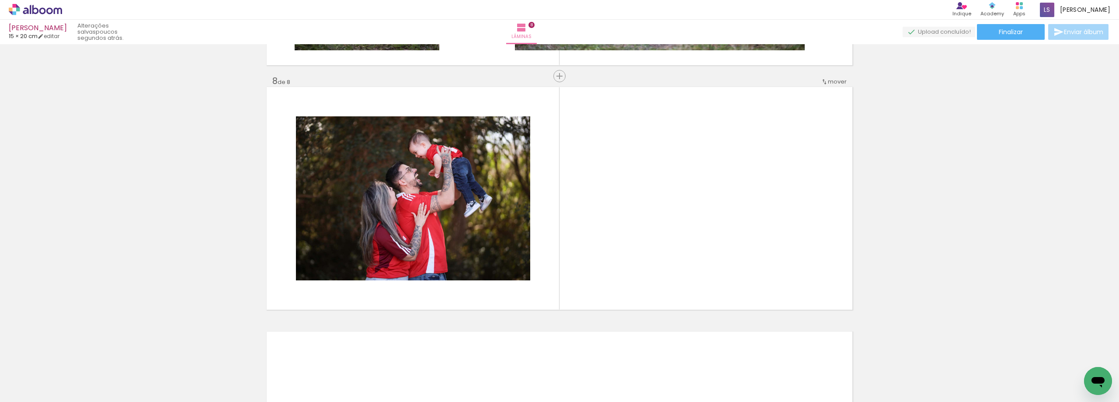
scroll to position [1696, 0]
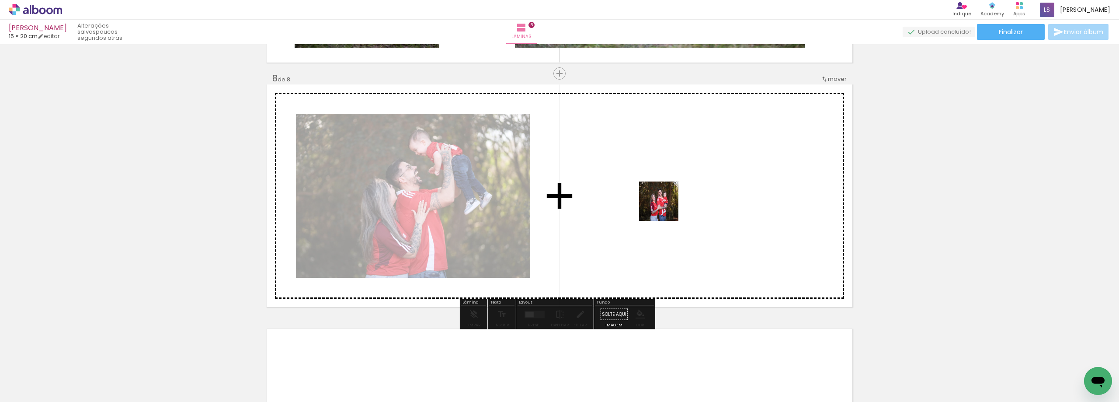
drag, startPoint x: 971, startPoint y: 381, endPoint x: 649, endPoint y: 200, distance: 369.3
click at [649, 200] on quentale-workspace at bounding box center [559, 201] width 1119 height 402
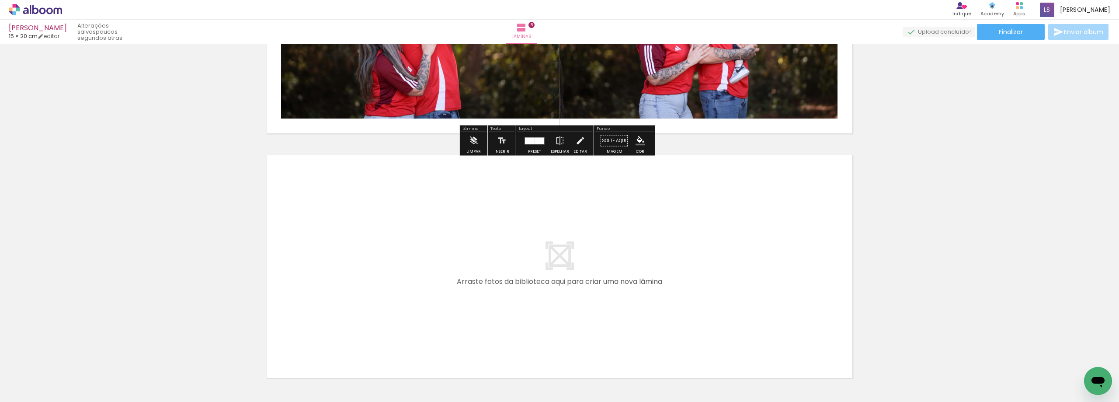
scroll to position [1871, 0]
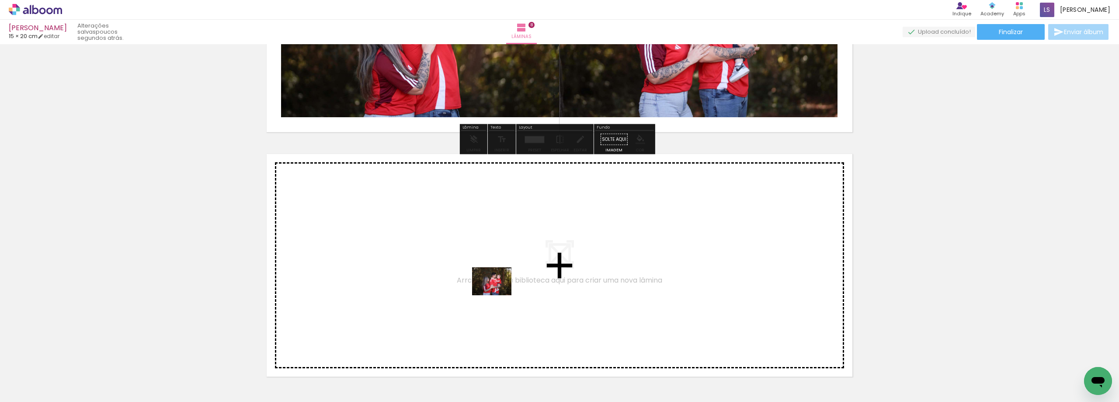
drag, startPoint x: 1021, startPoint y: 378, endPoint x: 499, endPoint y: 293, distance: 529.4
click at [499, 293] on quentale-workspace at bounding box center [559, 201] width 1119 height 402
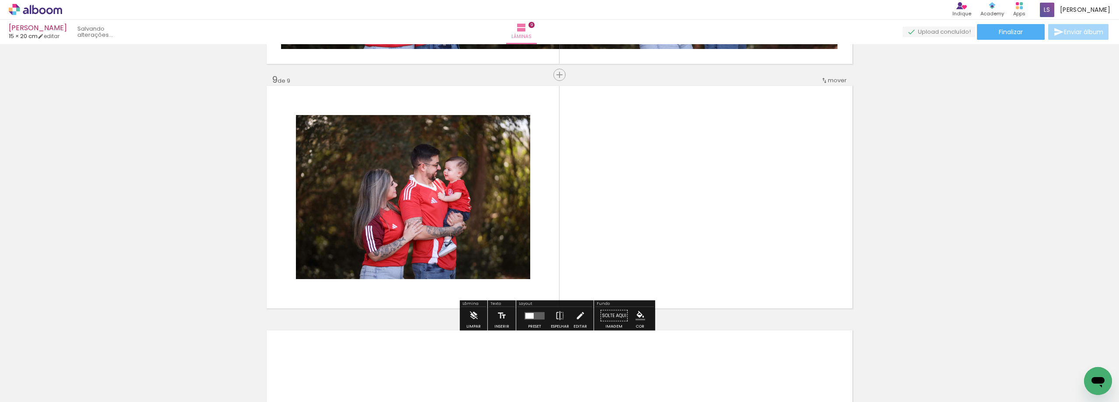
scroll to position [1941, 0]
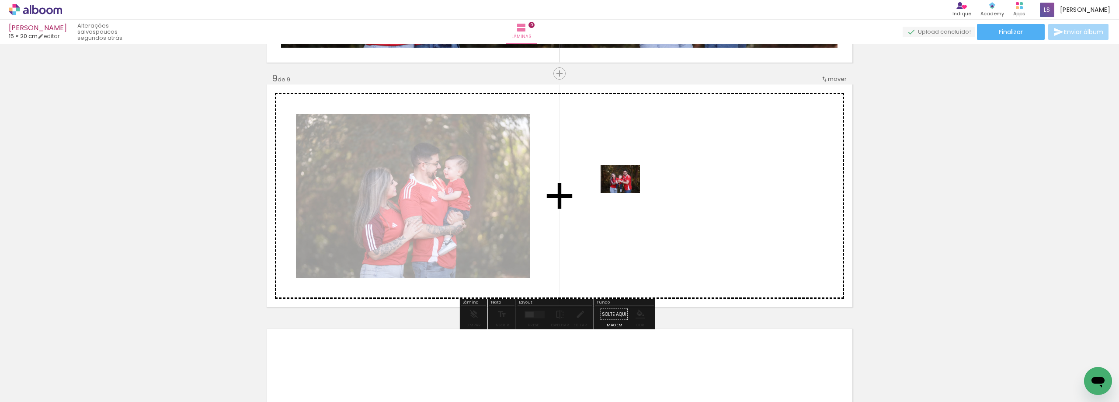
drag, startPoint x: 1073, startPoint y: 386, endPoint x: 608, endPoint y: 185, distance: 506.3
click at [608, 185] on quentale-workspace at bounding box center [559, 201] width 1119 height 402
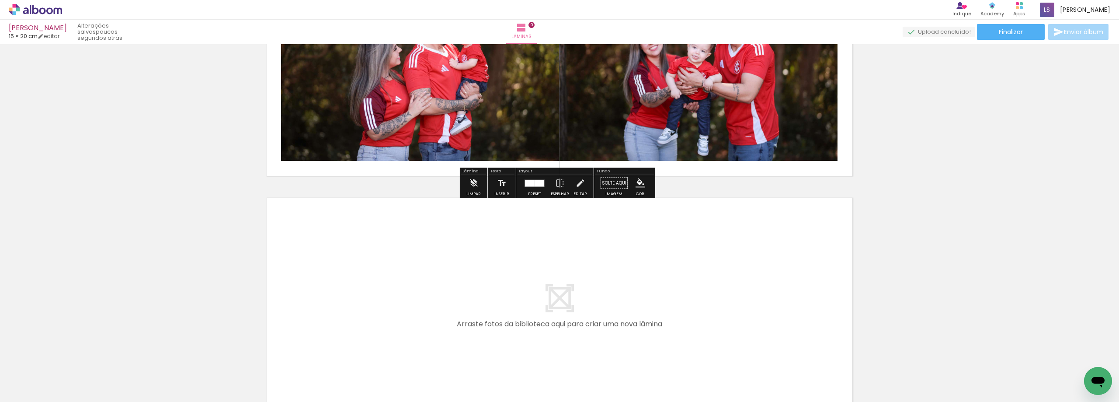
scroll to position [0, 179]
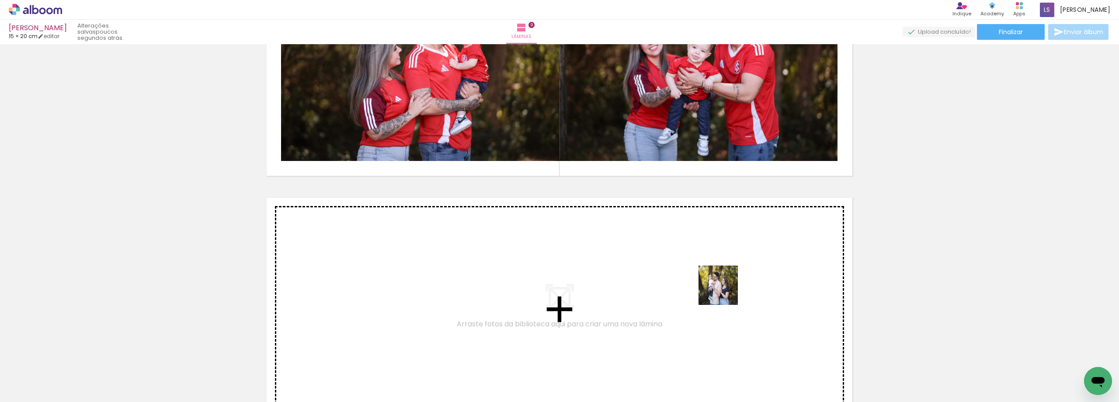
drag, startPoint x: 1046, startPoint y: 382, endPoint x: 684, endPoint y: 289, distance: 374.7
click at [684, 289] on quentale-workspace at bounding box center [559, 201] width 1119 height 402
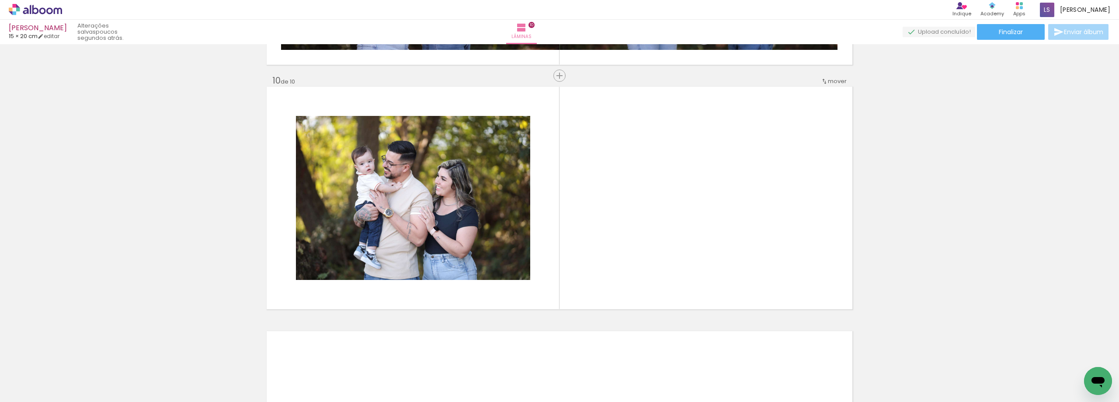
scroll to position [2185, 0]
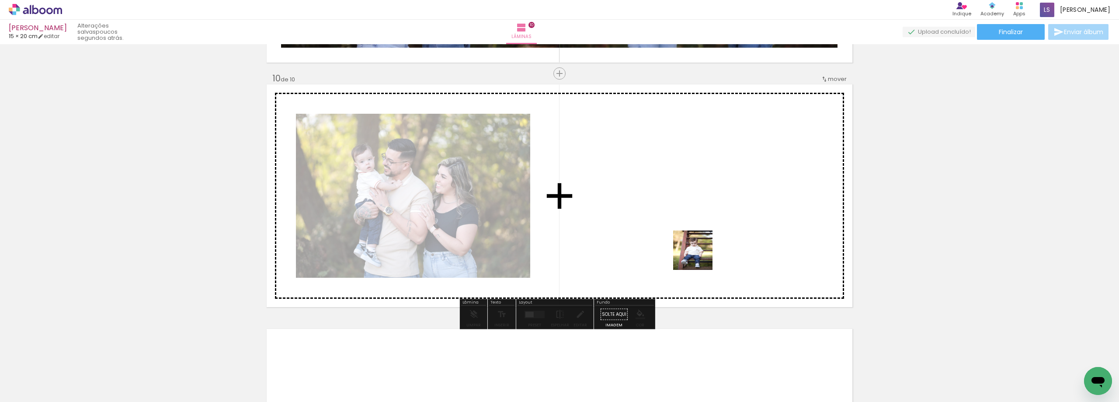
drag, startPoint x: 992, startPoint y: 381, endPoint x: 882, endPoint y: 391, distance: 110.3
click at [652, 241] on quentale-workspace at bounding box center [559, 201] width 1119 height 402
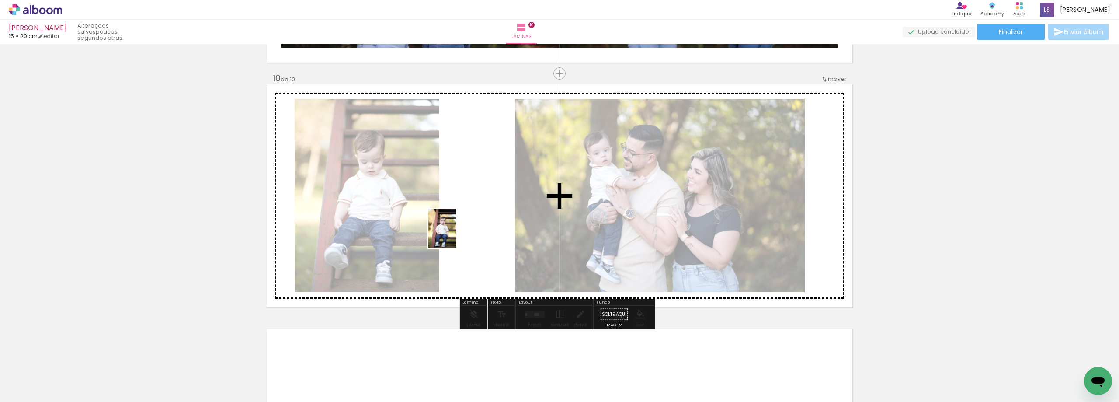
drag, startPoint x: 933, startPoint y: 382, endPoint x: 455, endPoint y: 235, distance: 500.6
click at [455, 235] on quentale-workspace at bounding box center [559, 201] width 1119 height 402
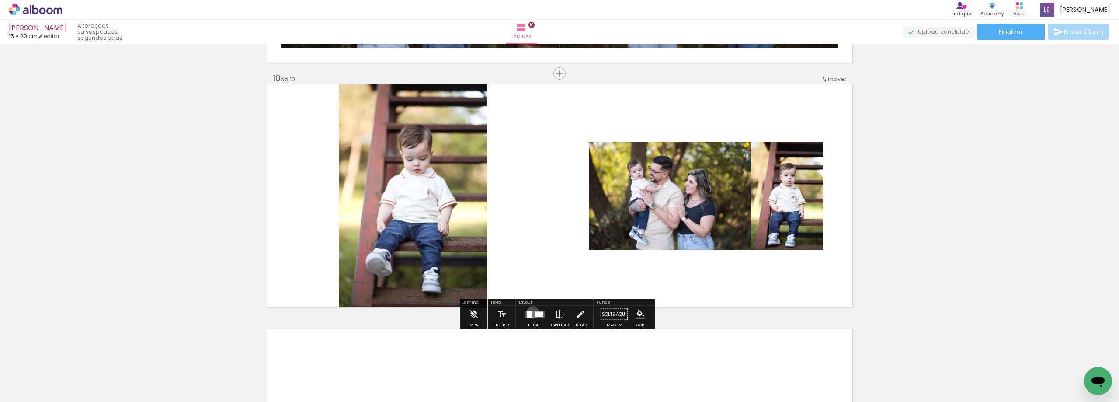
click at [531, 312] on quentale-layouter at bounding box center [535, 313] width 20 height 7
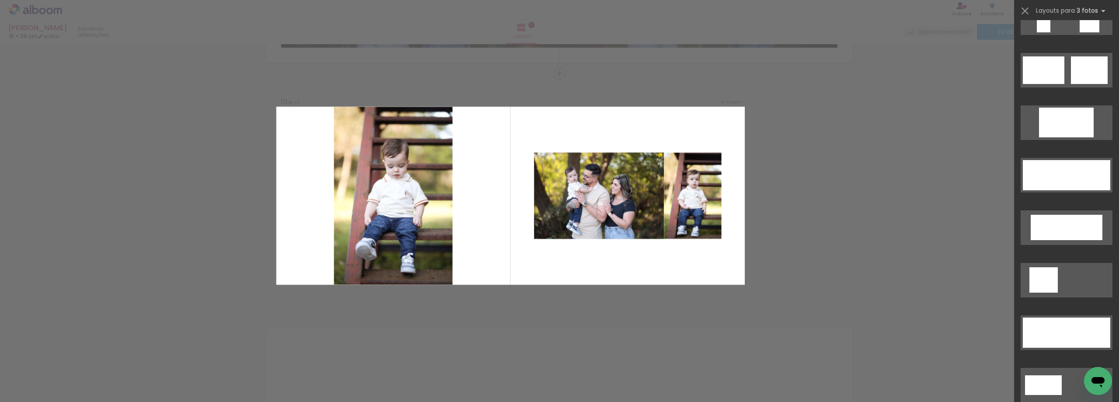
scroll to position [0, 0]
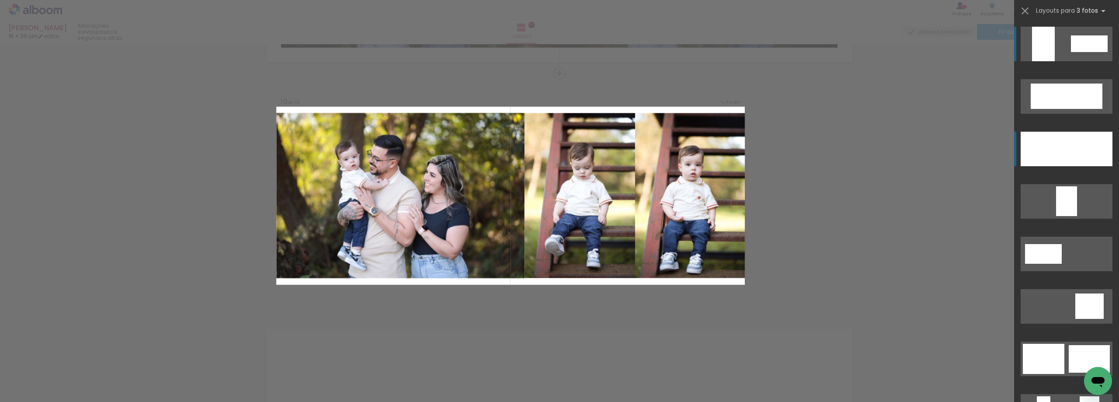
click at [1060, 146] on div at bounding box center [1045, 149] width 49 height 35
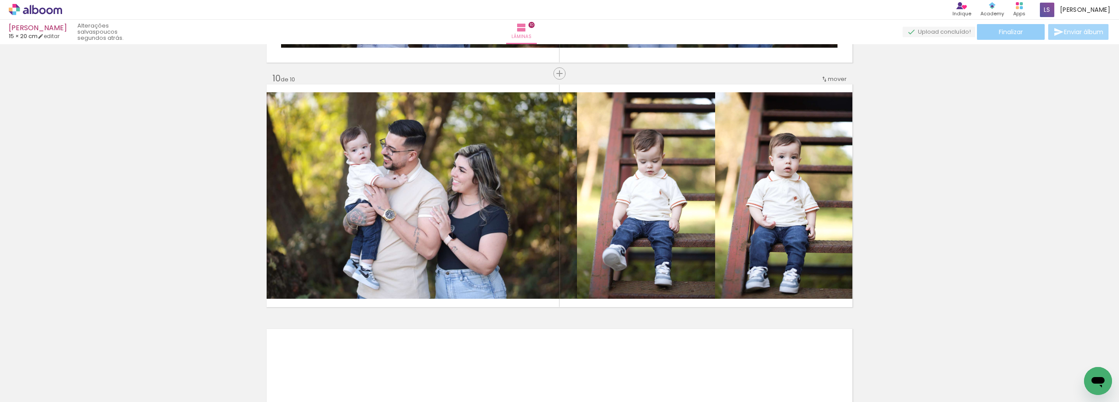
click at [987, 24] on paper-button "Finalizar" at bounding box center [1011, 32] width 68 height 16
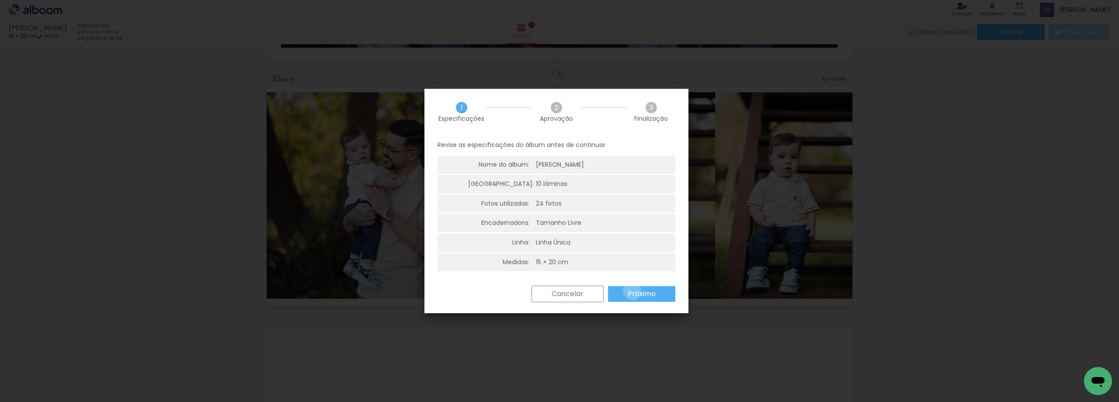
click at [0, 0] on slot "Próximo" at bounding box center [0, 0] width 0 height 0
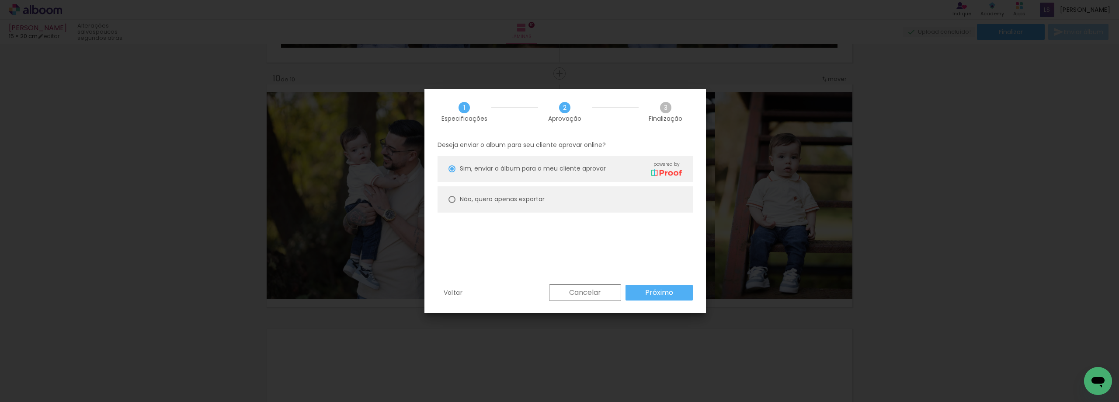
click at [454, 200] on div at bounding box center [452, 199] width 7 height 7
type paper-radio-button "on"
click at [680, 299] on paper-button "Próximo" at bounding box center [659, 293] width 67 height 16
type input "Alta, 300 DPI"
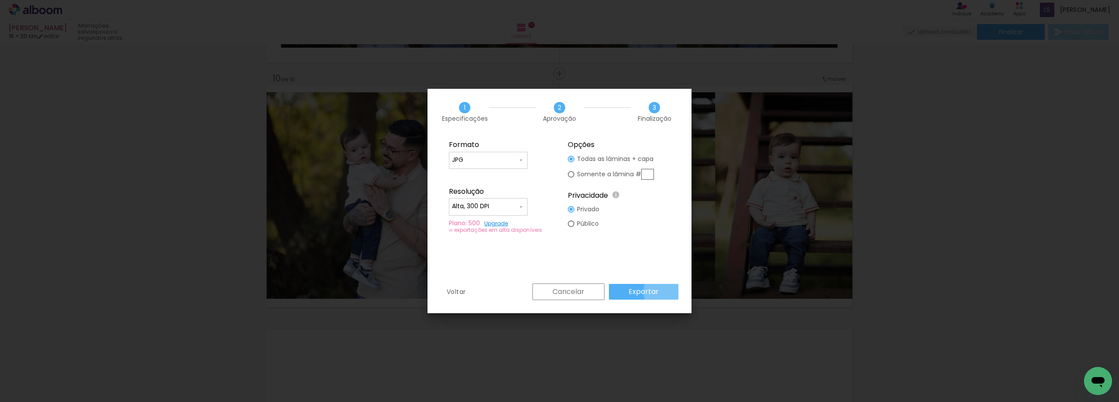
click at [673, 292] on paper-button "Exportar" at bounding box center [644, 292] width 70 height 16
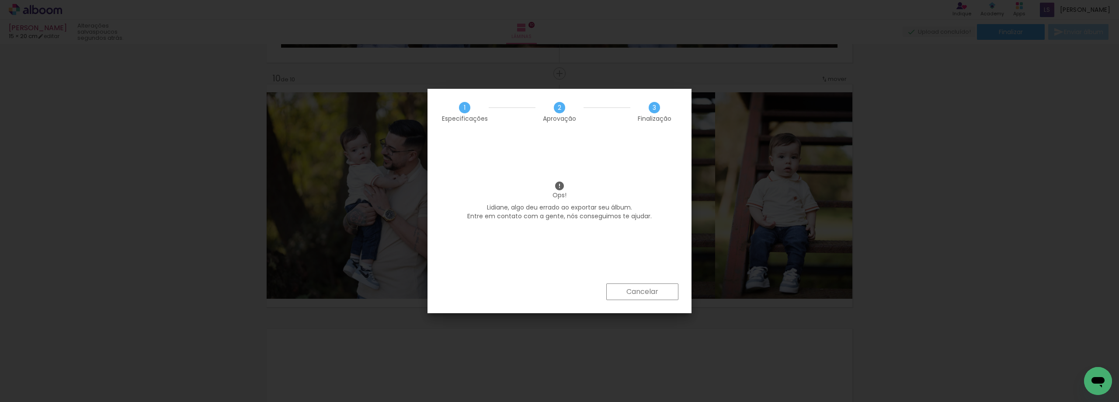
scroll to position [0, 179]
click at [517, 246] on div "Ops! Lidiane, algo deu errado ao exportar seu álbum. Entre em contato com a gen…" at bounding box center [560, 209] width 264 height 149
click at [659, 289] on paper-button "Cancelar" at bounding box center [643, 291] width 72 height 17
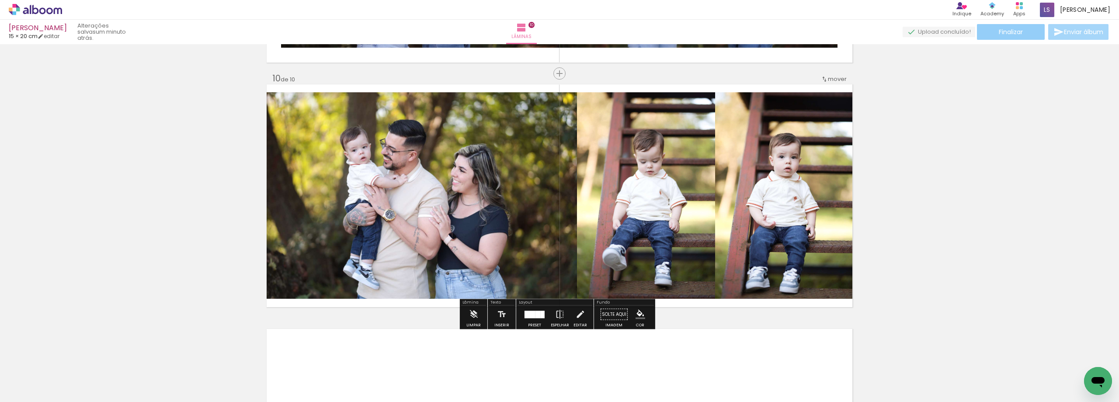
click at [1015, 34] on span "Finalizar" at bounding box center [1011, 32] width 24 height 6
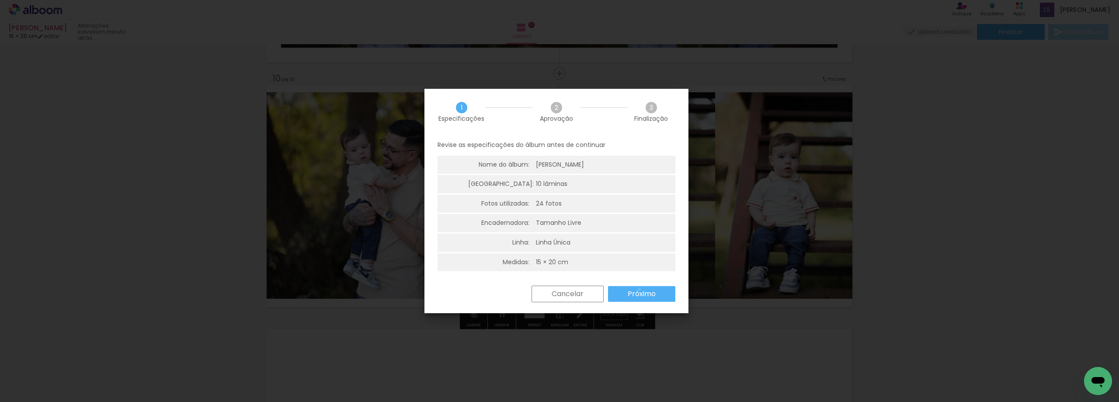
click at [0, 0] on slot "Próximo" at bounding box center [0, 0] width 0 height 0
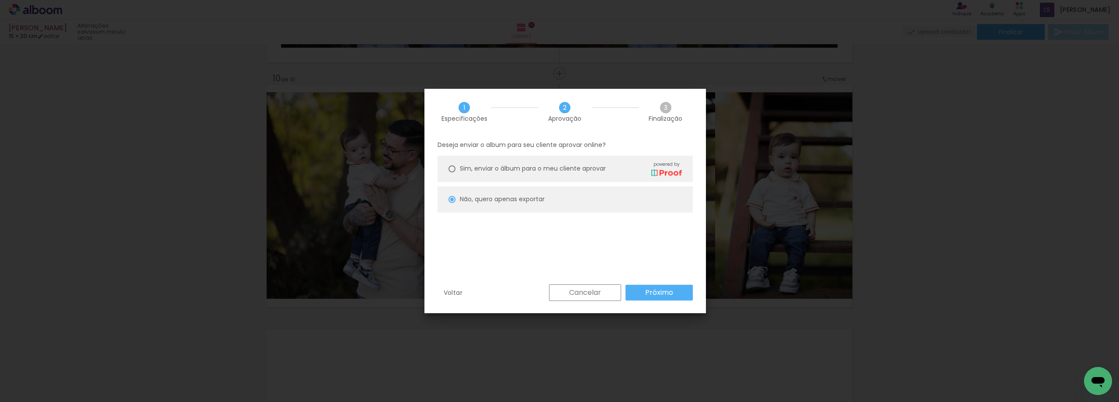
click at [0, 0] on slot "Próximo" at bounding box center [0, 0] width 0 height 0
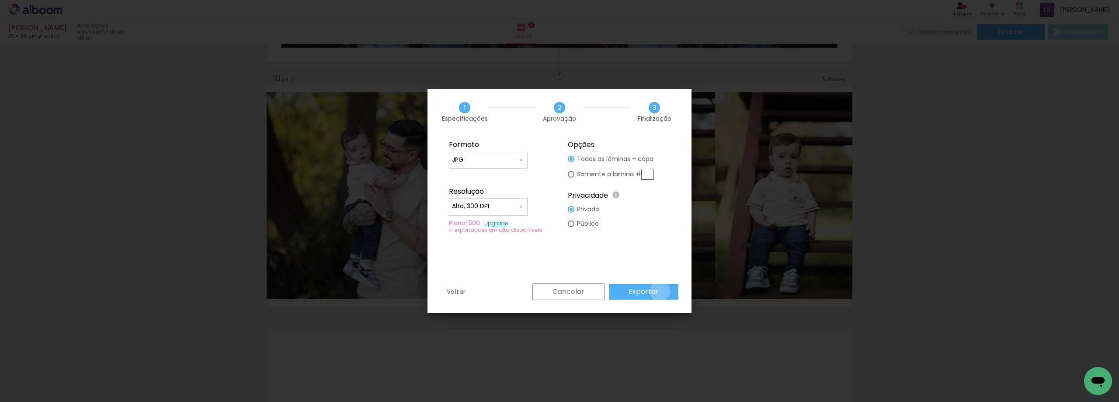
click at [662, 291] on paper-button "Exportar" at bounding box center [644, 292] width 70 height 16
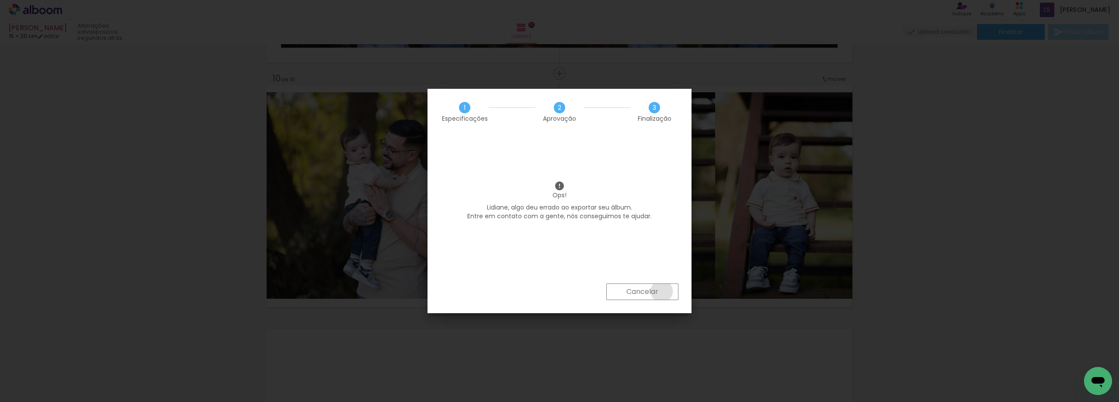
click at [662, 291] on paper-button "Cancelar" at bounding box center [643, 291] width 72 height 17
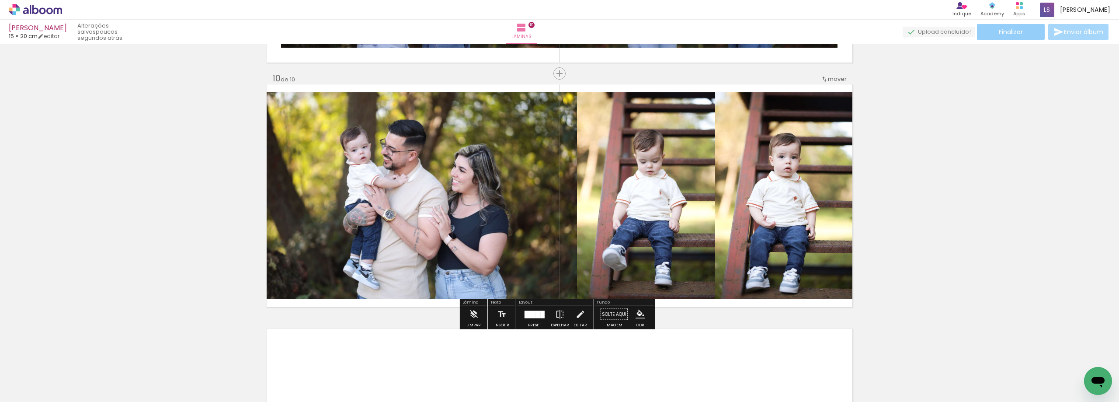
click at [1015, 29] on span "Finalizar" at bounding box center [1011, 32] width 24 height 6
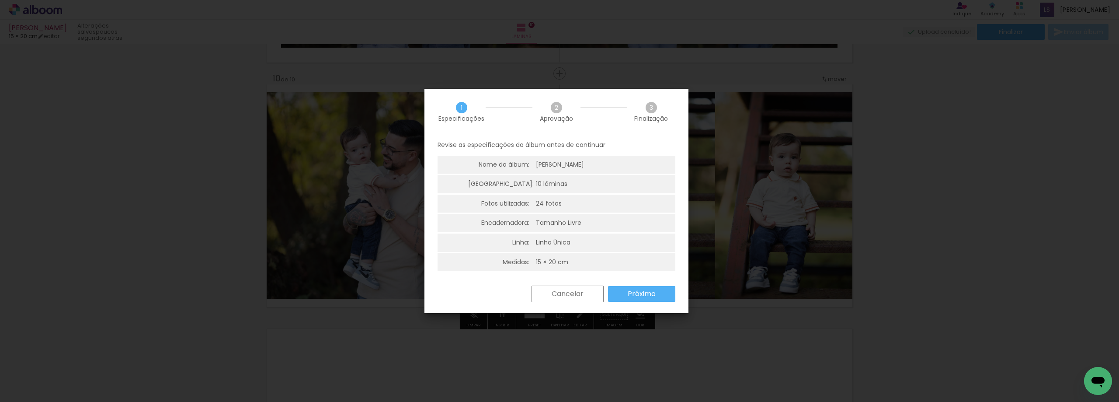
click at [663, 294] on paper-button "Próximo" at bounding box center [641, 294] width 67 height 16
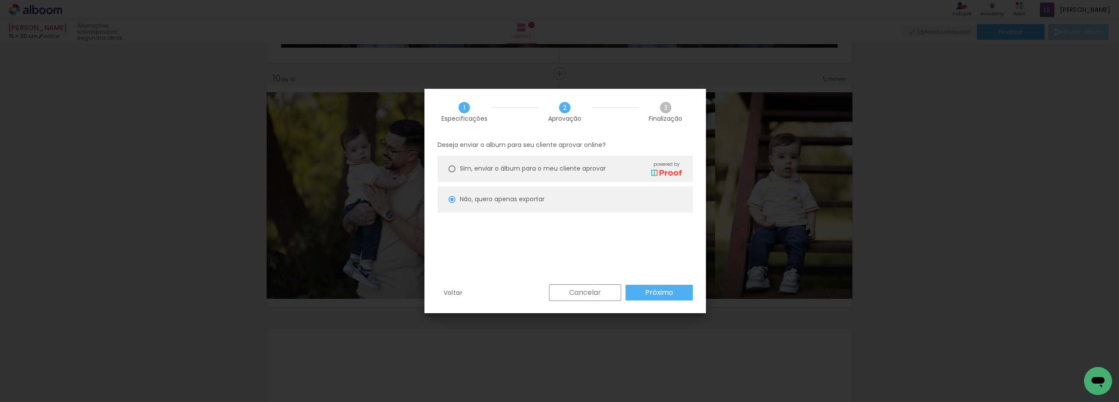
click at [0, 0] on slot "Próximo" at bounding box center [0, 0] width 0 height 0
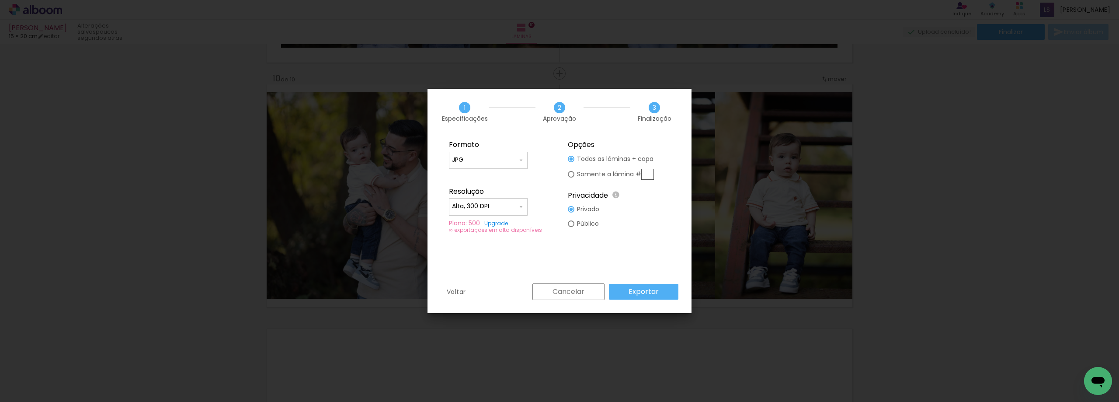
click at [666, 295] on paper-button "Exportar" at bounding box center [644, 292] width 70 height 16
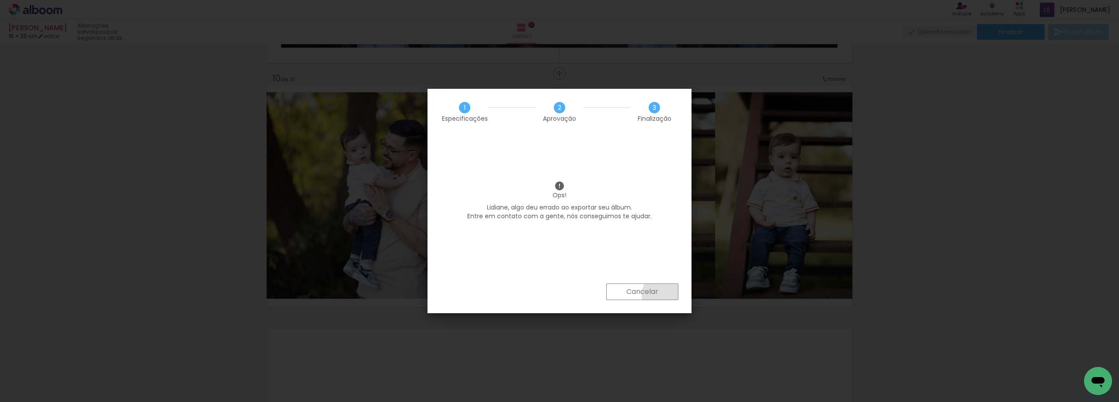
click at [666, 295] on paper-button "Cancelar" at bounding box center [643, 291] width 72 height 17
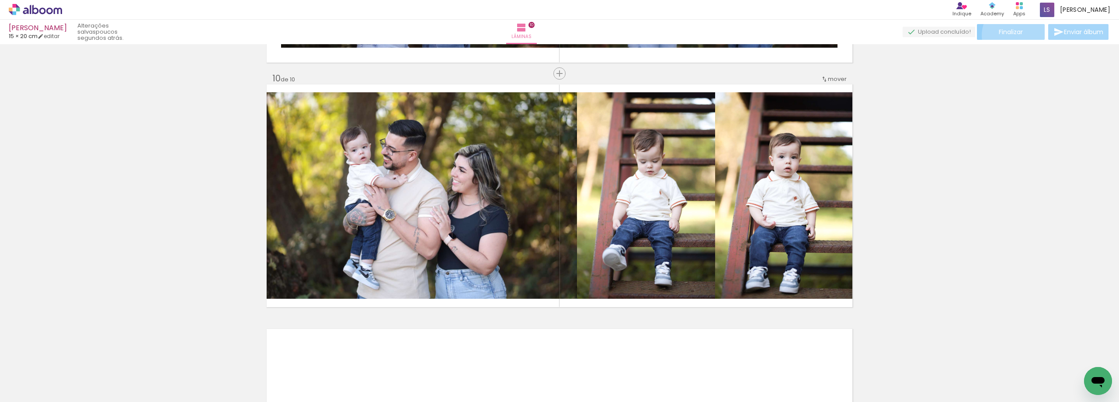
click at [1013, 35] on span "Finalizar" at bounding box center [1011, 32] width 24 height 6
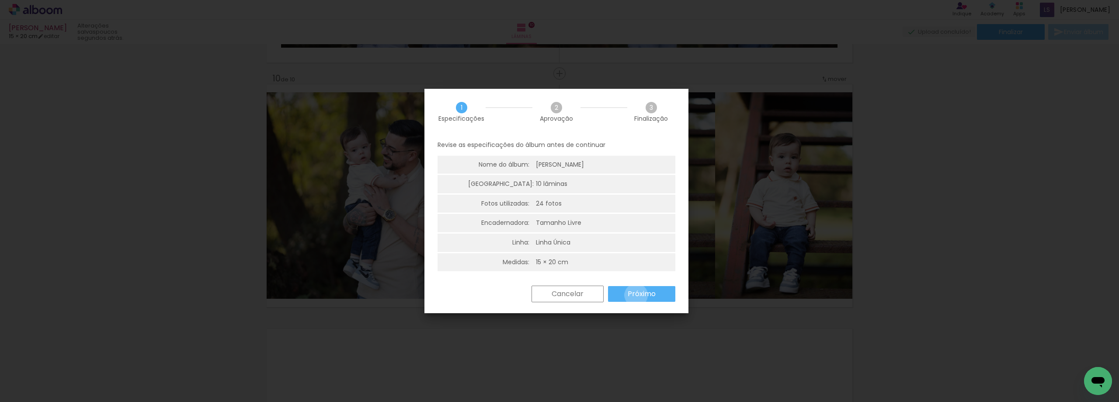
click at [0, 0] on slot "Próximo" at bounding box center [0, 0] width 0 height 0
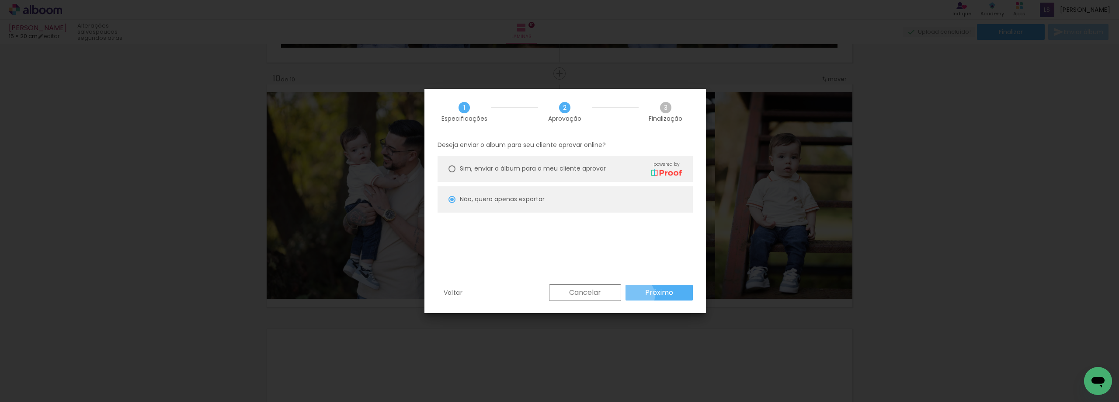
click at [636, 295] on paper-button "Próximo" at bounding box center [659, 293] width 67 height 16
type input "Alta, 300 DPI"
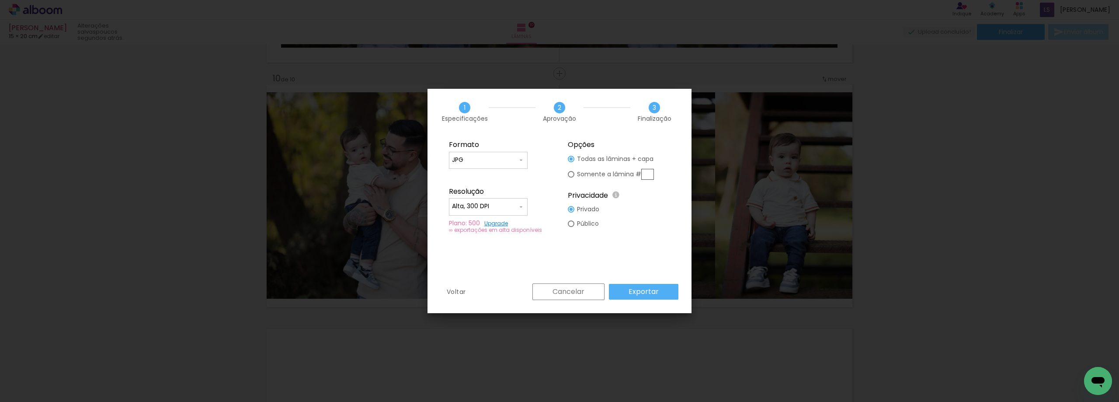
click at [0, 0] on slot "Exportar" at bounding box center [0, 0] width 0 height 0
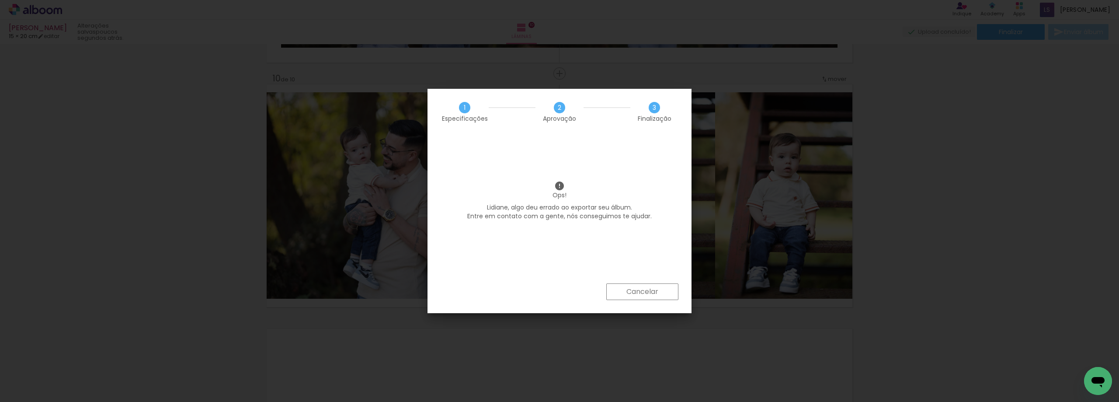
click at [0, 0] on slot "Cancelar" at bounding box center [0, 0] width 0 height 0
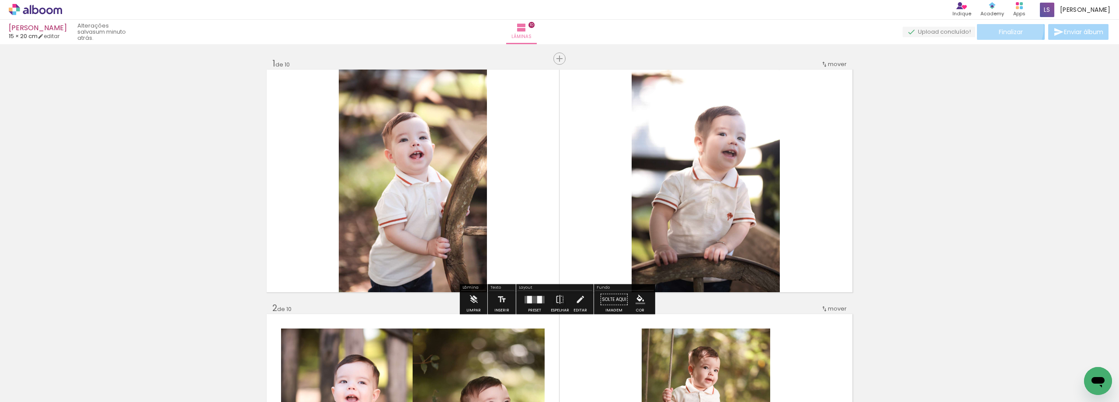
click at [1006, 29] on span "Finalizar" at bounding box center [1011, 32] width 24 height 6
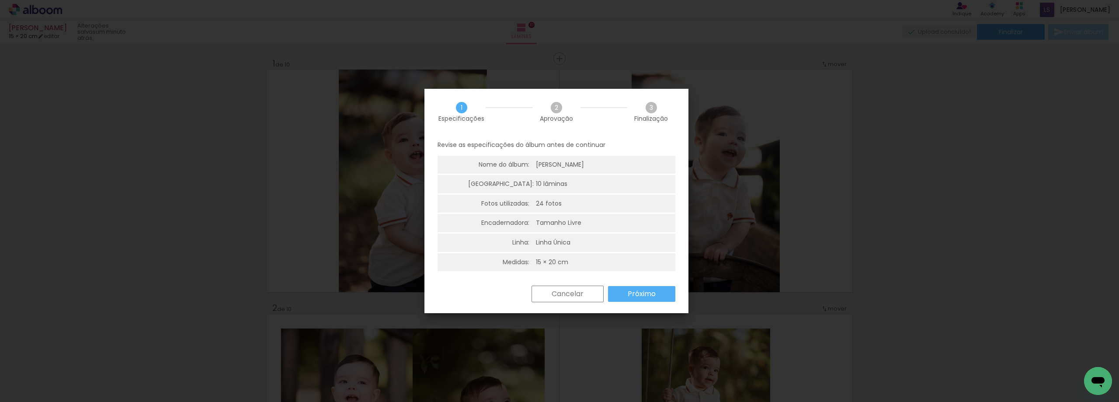
click at [645, 299] on paper-button "Próximo" at bounding box center [641, 294] width 67 height 16
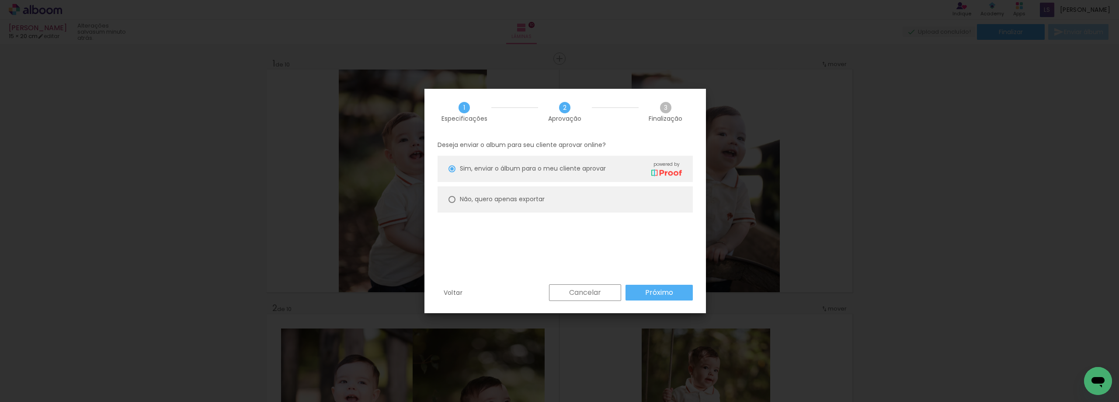
click at [451, 198] on div at bounding box center [452, 199] width 7 height 7
type paper-radio-button "on"
click at [651, 299] on paper-button "Próximo" at bounding box center [659, 293] width 67 height 16
type input "Alta, 300 DPI"
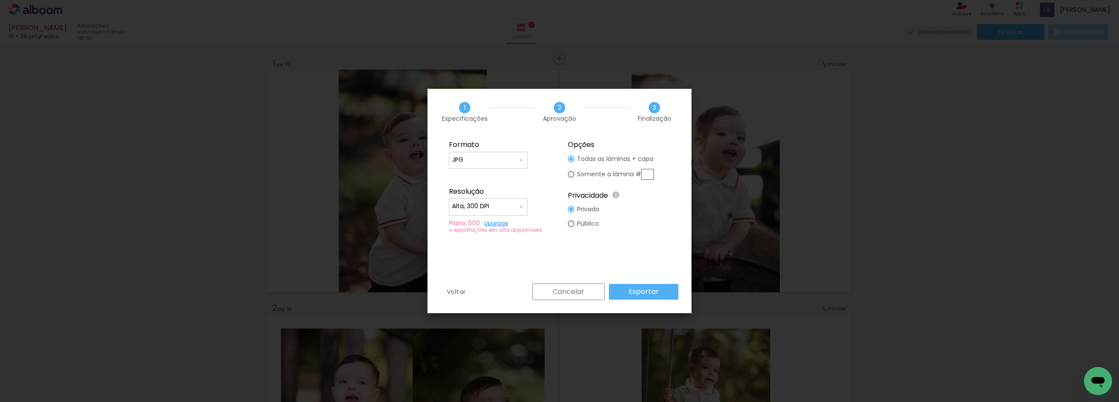
click at [651, 299] on paper-button "Exportar" at bounding box center [644, 292] width 70 height 16
